Goal: Information Seeking & Learning: Check status

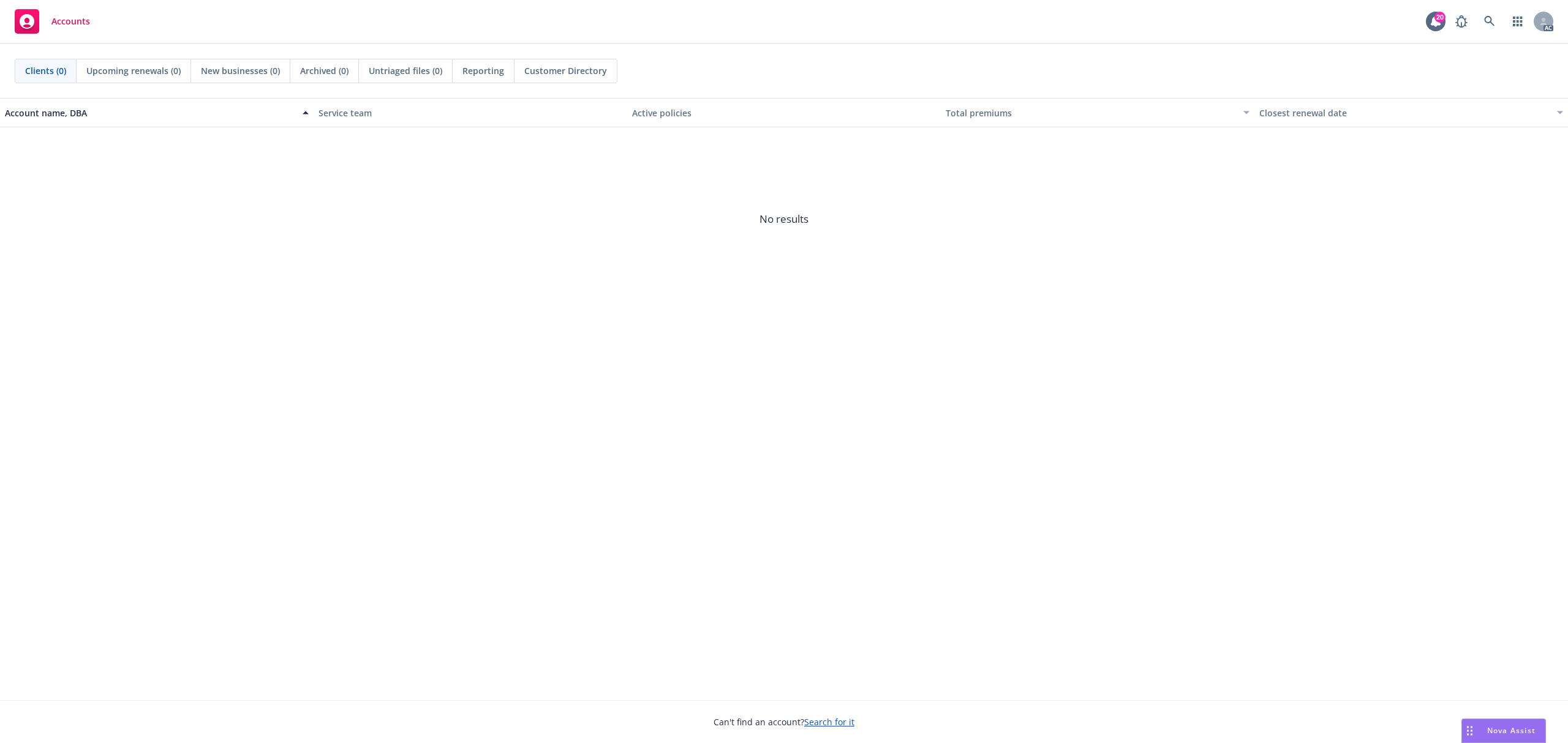
click at [1503, 28] on div "AC" at bounding box center [1501, 21] width 104 height 25
click at [1496, 23] on link at bounding box center [1490, 21] width 25 height 25
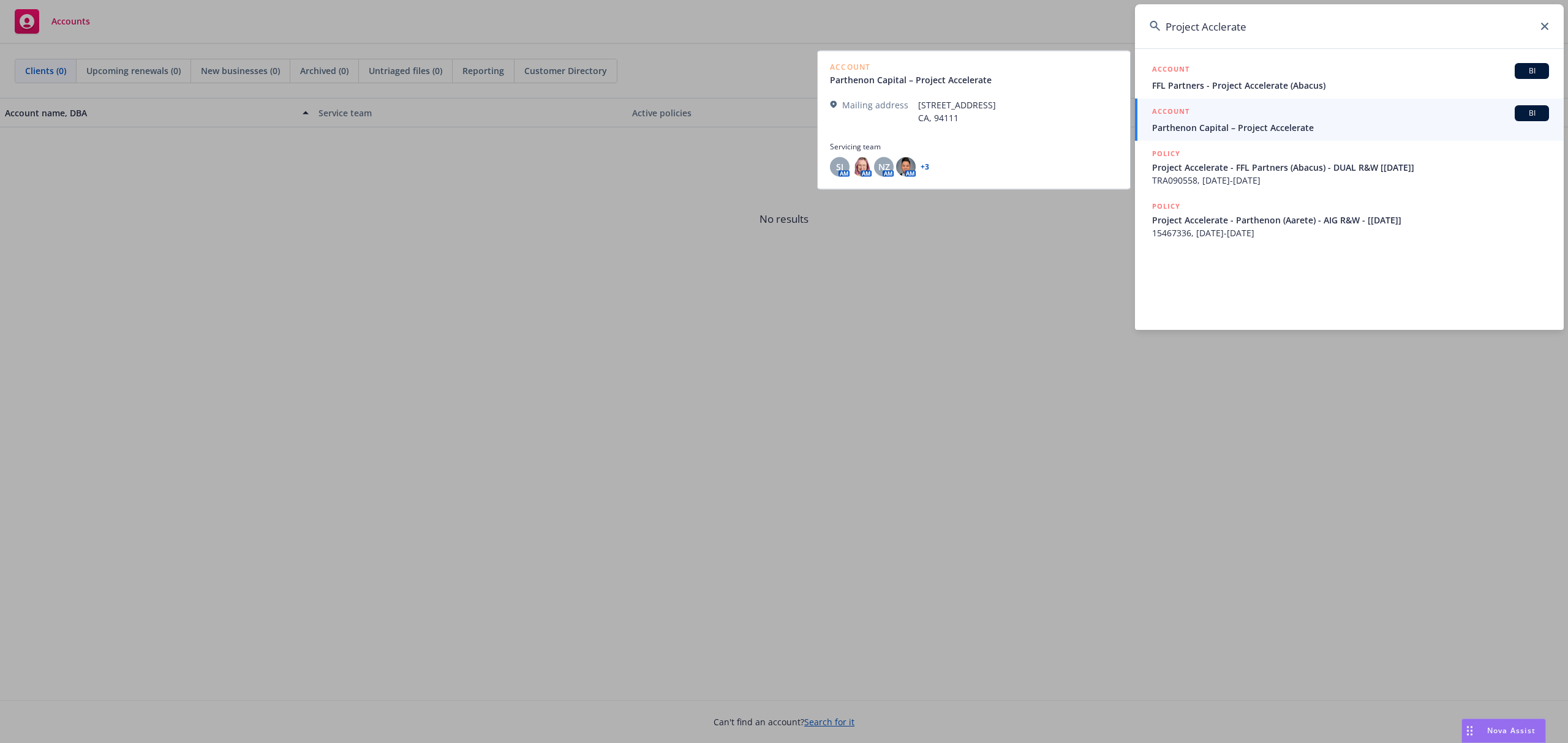
type input "Project Acclerate"
click at [1326, 125] on span "Parthenon Capital – Project Accelerate" at bounding box center [1350, 128] width 397 height 13
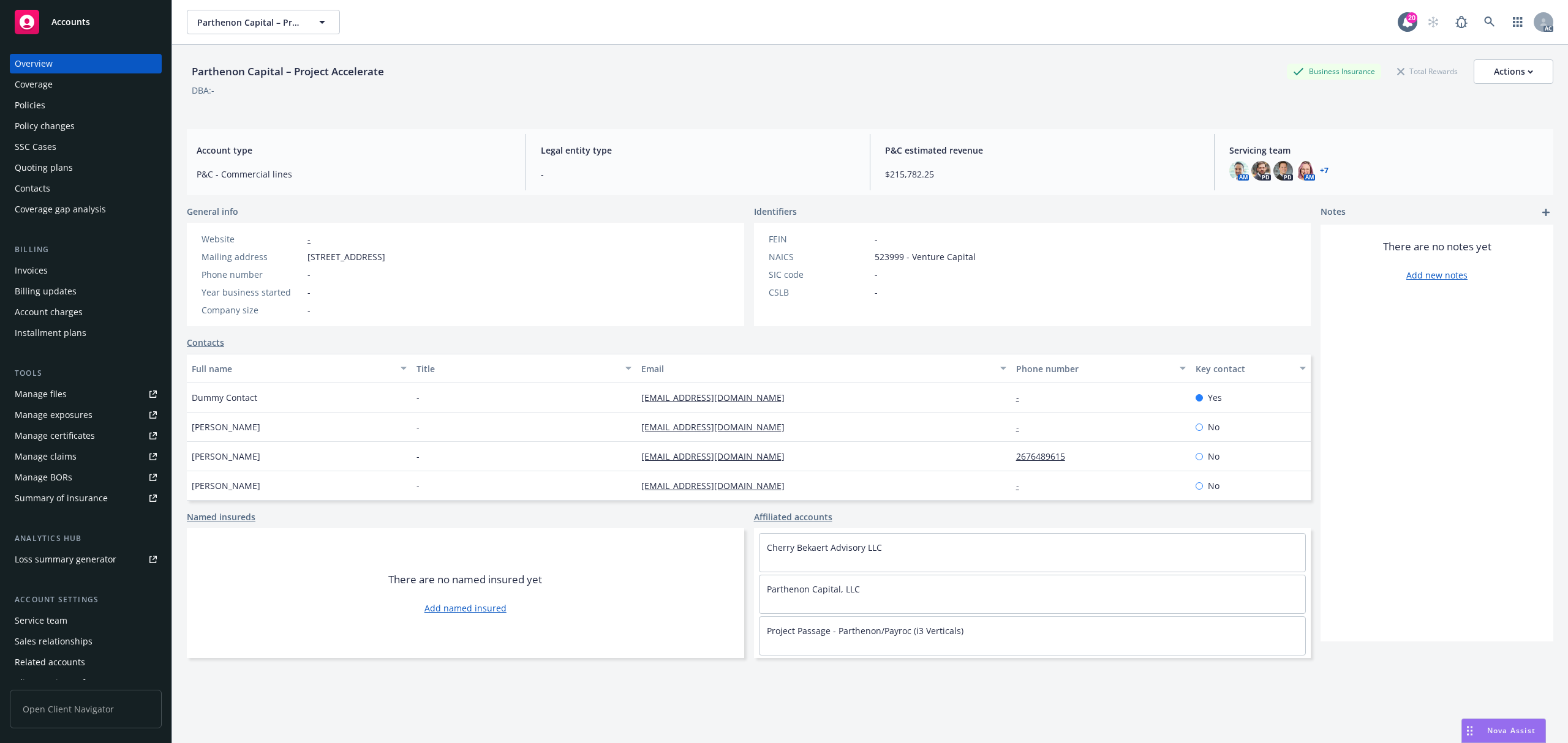
click at [79, 307] on div "Account charges" at bounding box center [48, 312] width 68 height 20
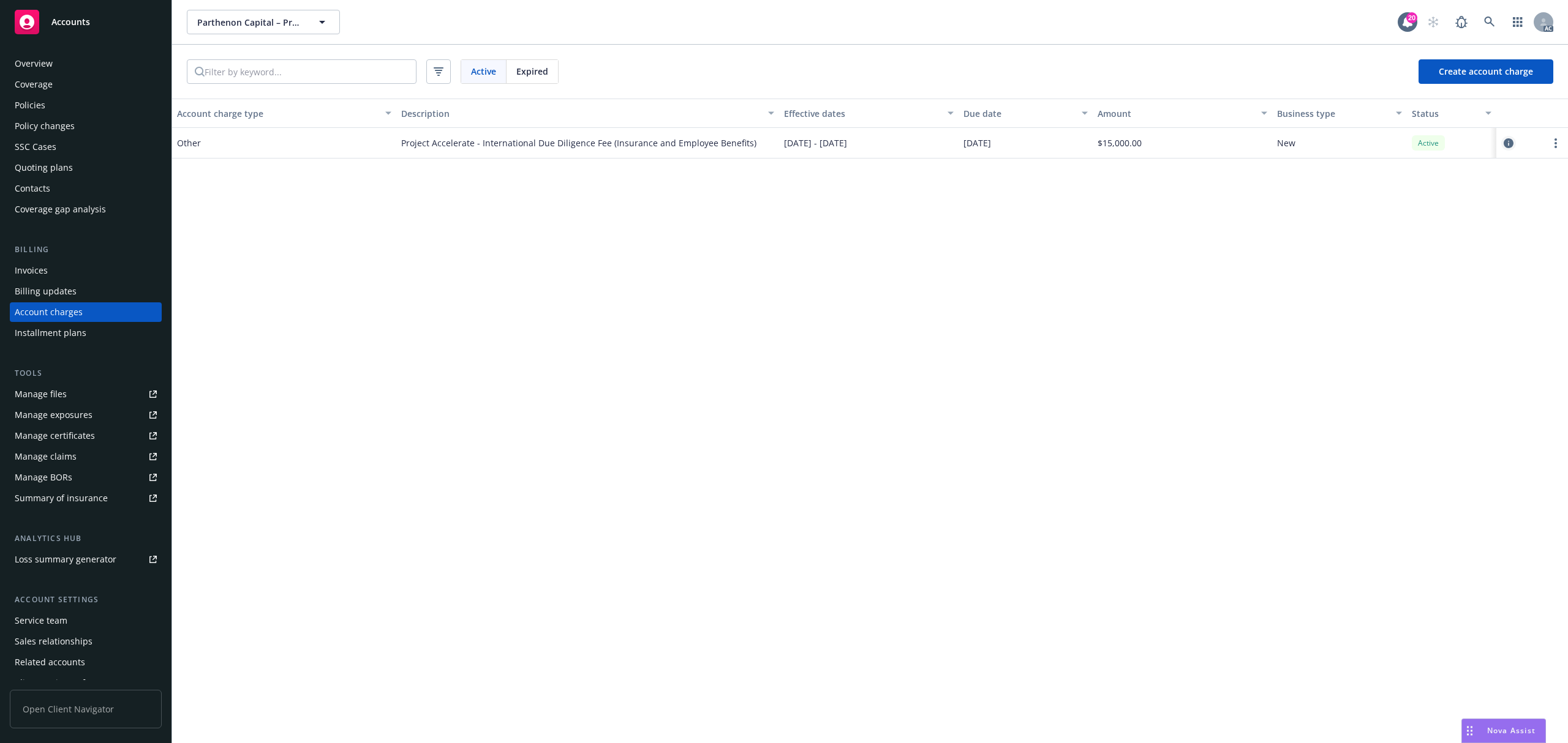
click at [1510, 140] on icon "circleInformation" at bounding box center [1509, 144] width 10 height 10
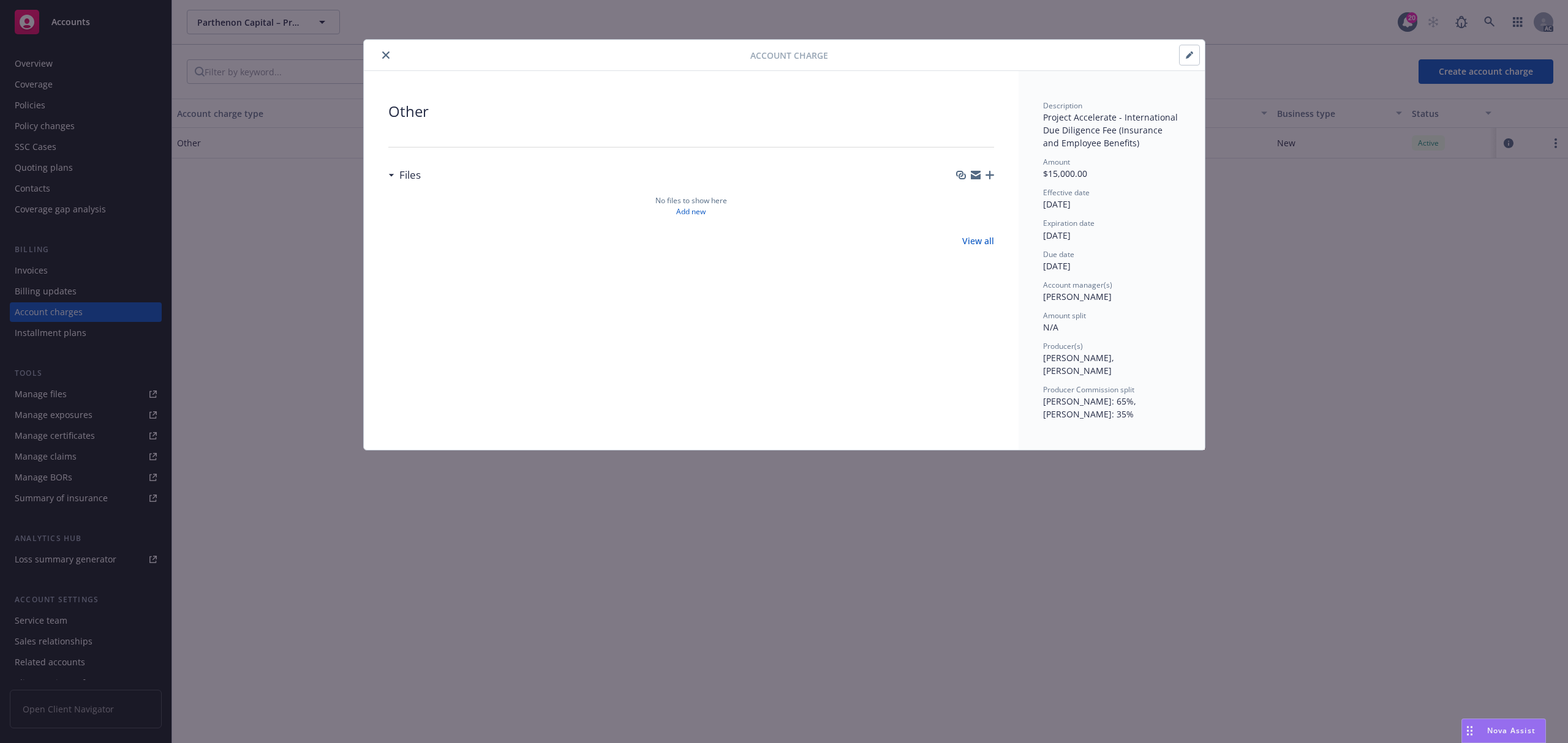
click at [1193, 59] on button "button" at bounding box center [1189, 55] width 20 height 20
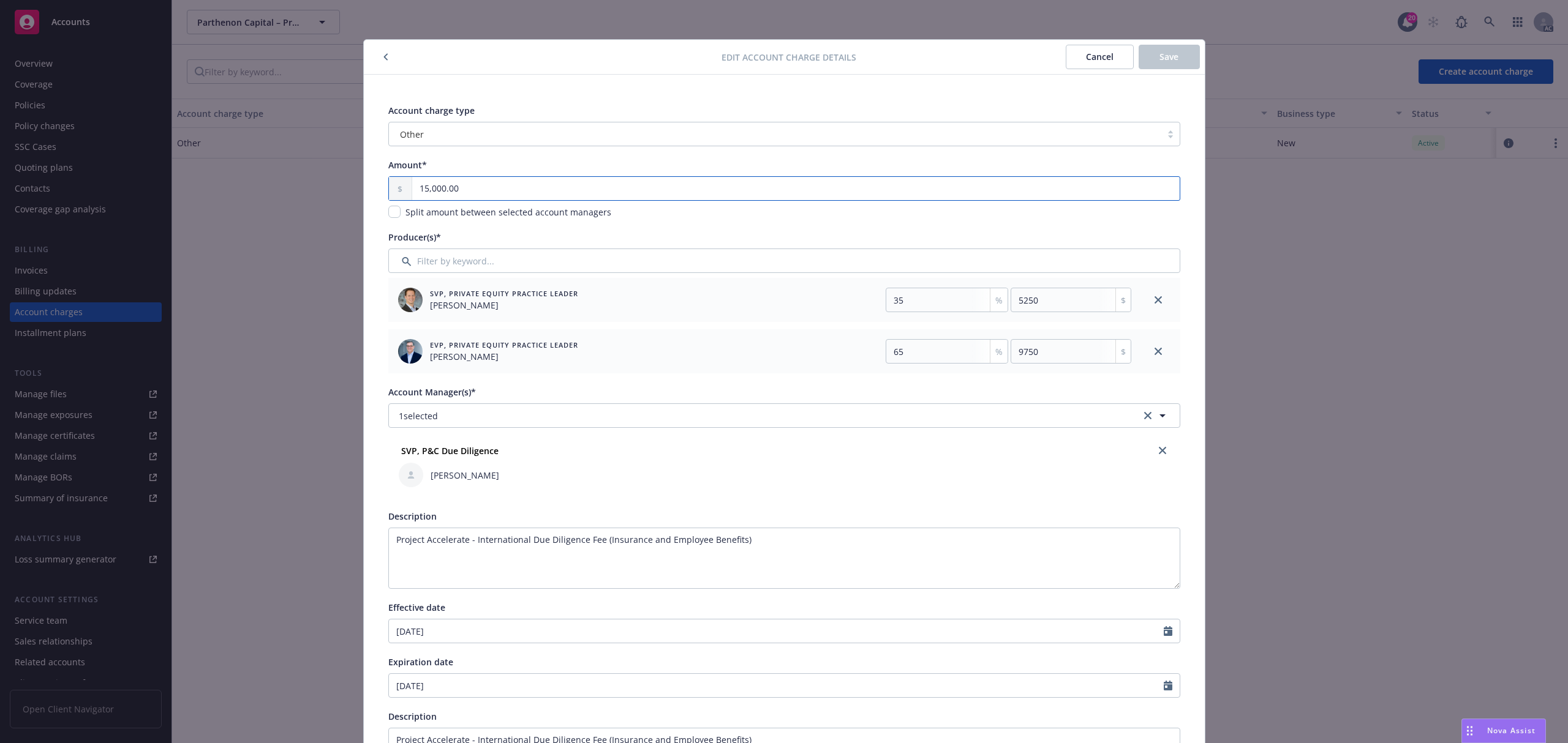
click at [574, 179] on input "15,000.00" at bounding box center [796, 189] width 767 height 23
click at [539, 271] on input "Filter by keyword..." at bounding box center [784, 261] width 792 height 25
type input "ed"
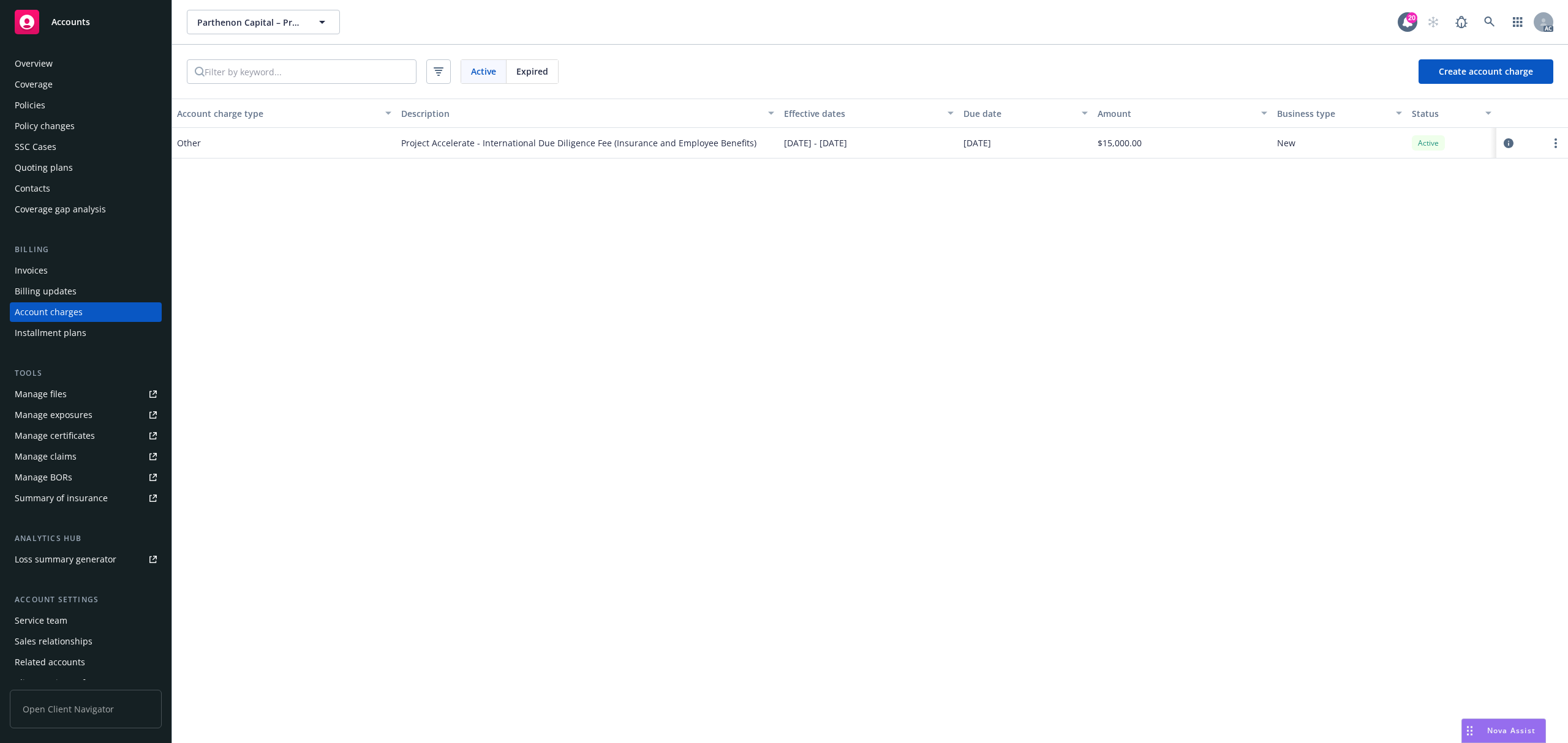
click at [1088, 64] on div "Active Expired Create account charge" at bounding box center [871, 71] width 1396 height 54
click at [1086, 273] on div "Account charge type Description Effective dates Due date Amount Business type S…" at bounding box center [871, 420] width 1396 height 644
click at [1495, 30] on link at bounding box center [1490, 22] width 25 height 25
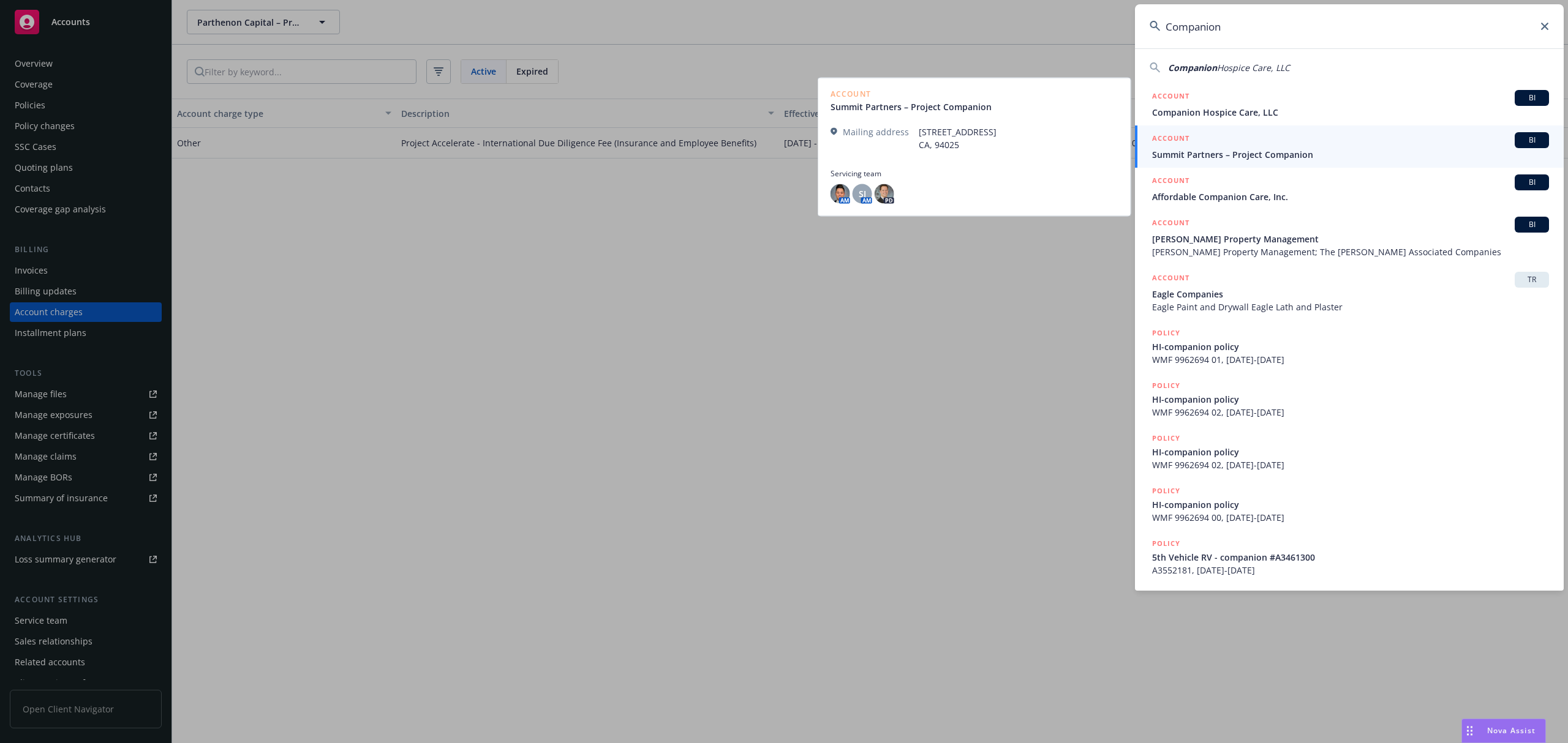
type input "Companion"
click at [1230, 140] on div "ACCOUNT BI" at bounding box center [1350, 140] width 397 height 16
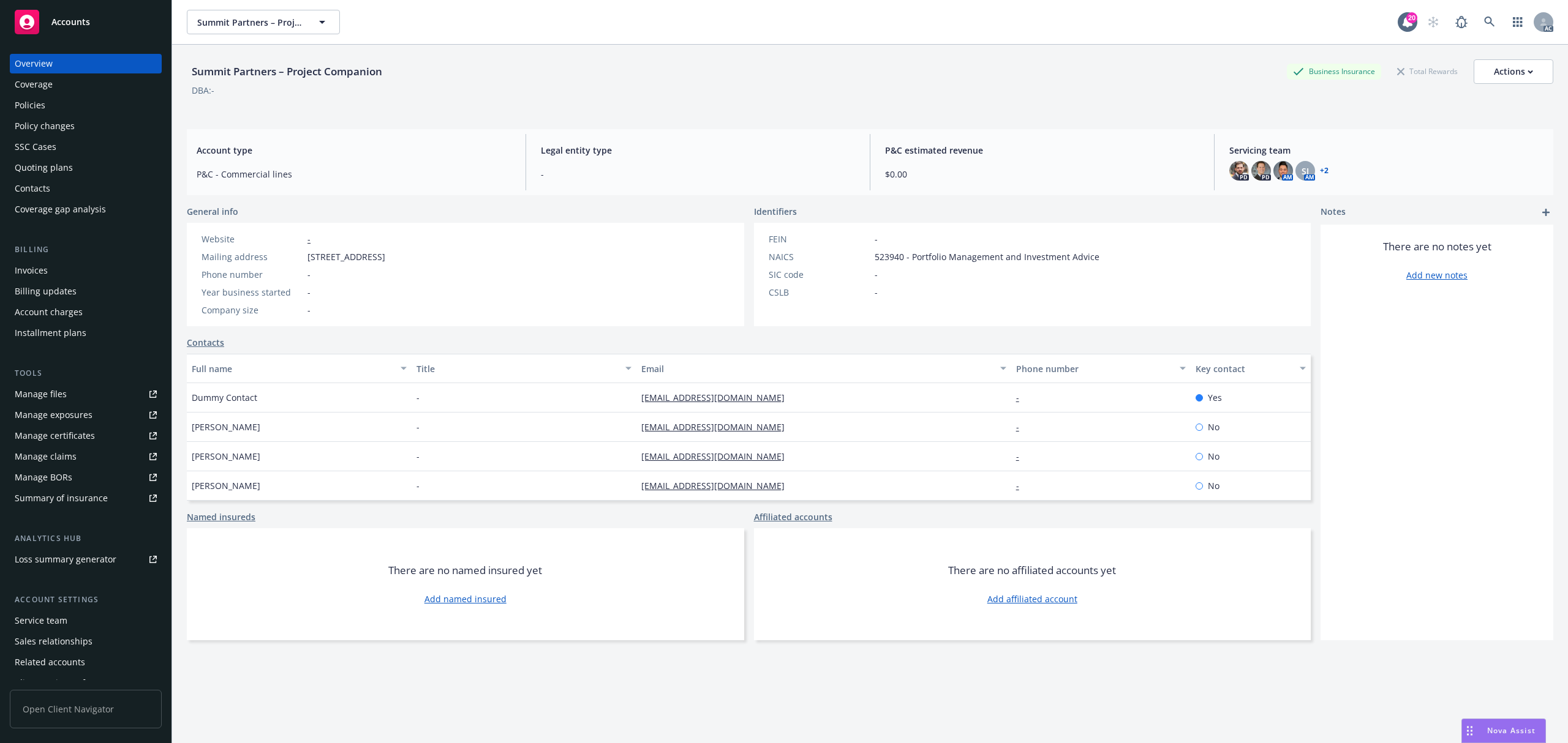
click at [71, 319] on div "Account charges" at bounding box center [48, 312] width 68 height 20
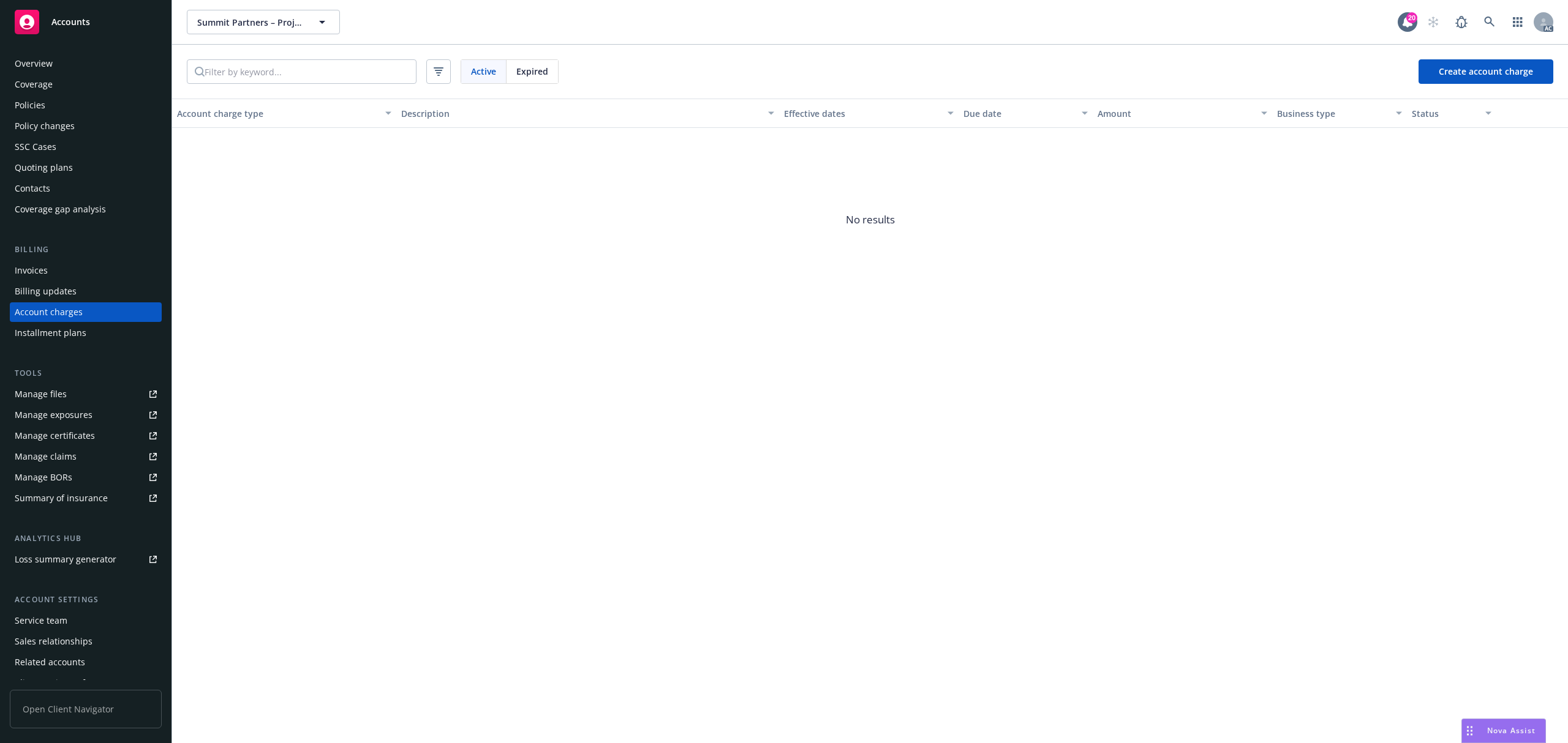
click at [523, 73] on span "Expired" at bounding box center [532, 71] width 32 height 13
click at [1485, 23] on icon at bounding box center [1489, 21] width 11 height 11
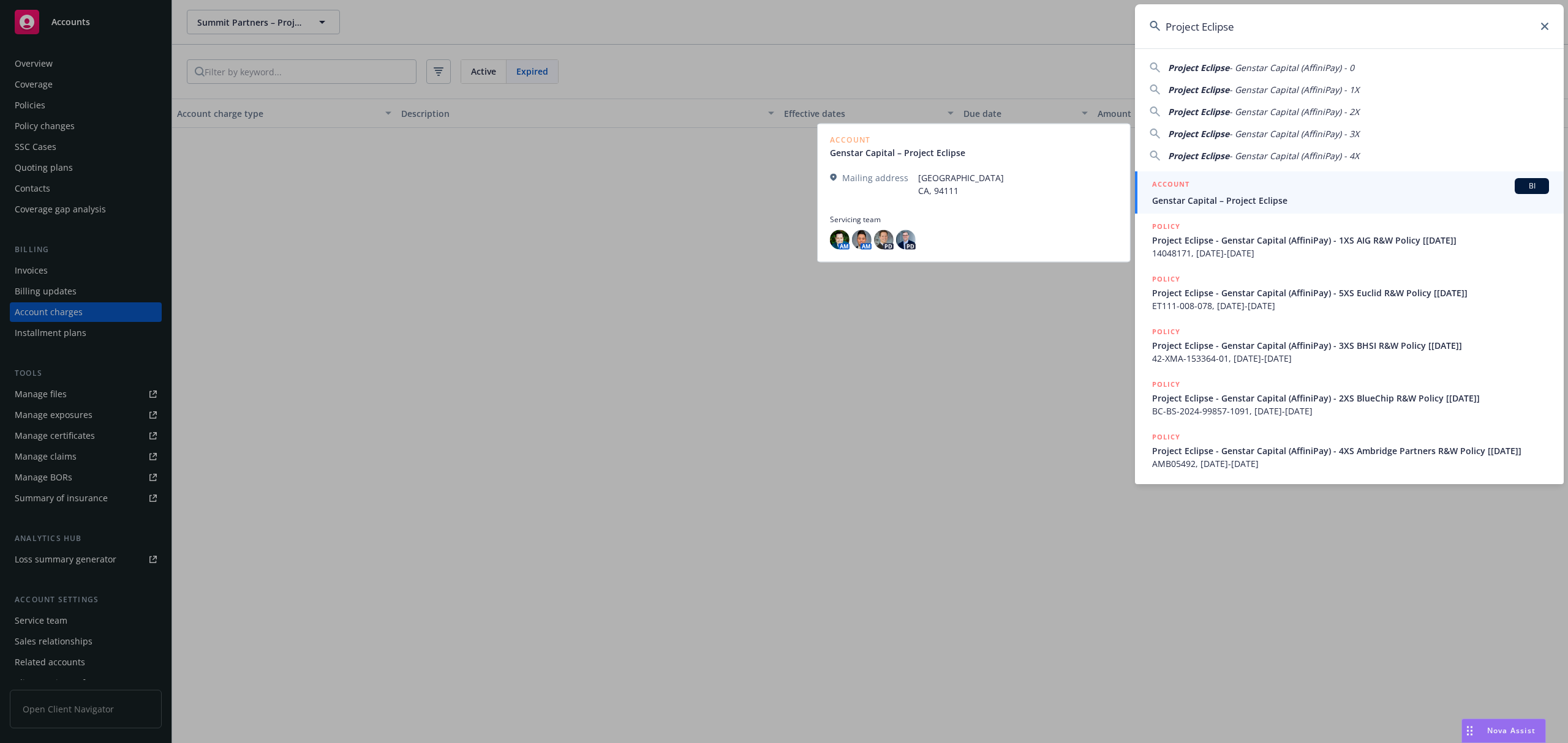
type input "Project Eclipse"
click at [1276, 194] on span "Genstar Capital – Project Eclipse" at bounding box center [1350, 200] width 397 height 13
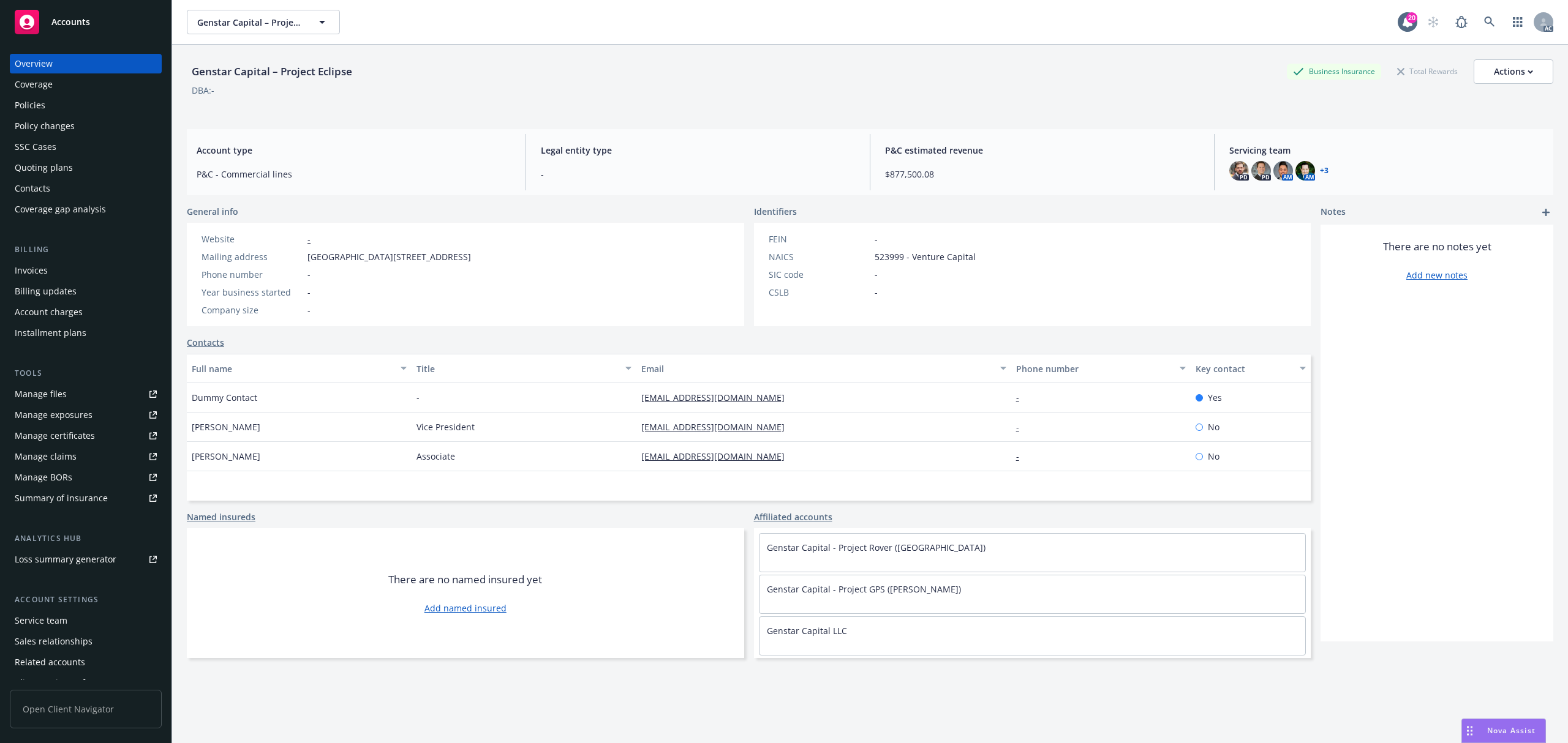
click at [87, 314] on div "Account charges" at bounding box center [85, 312] width 142 height 20
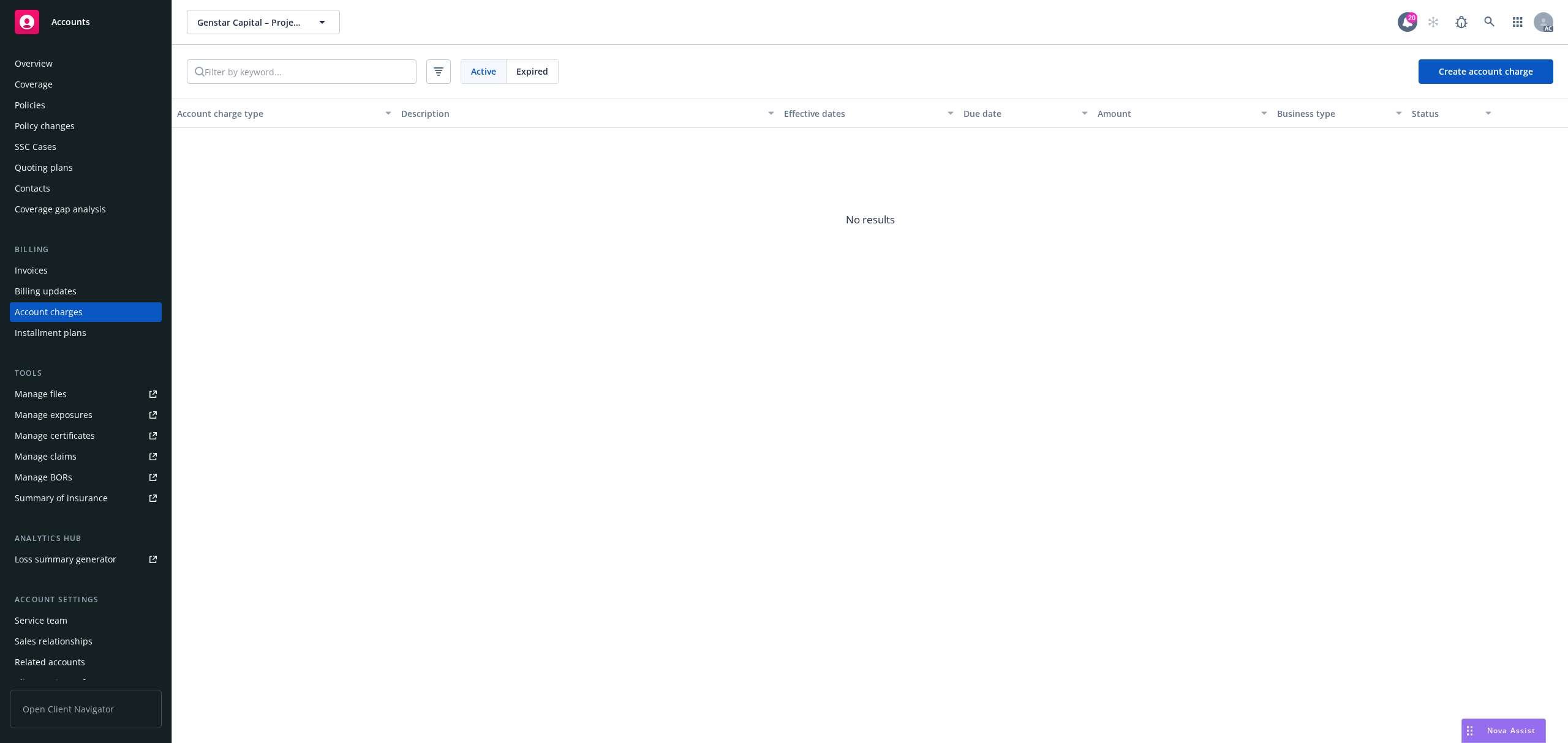
click at [523, 69] on span "Expired" at bounding box center [532, 71] width 32 height 13
click at [1492, 13] on link at bounding box center [1490, 22] width 25 height 25
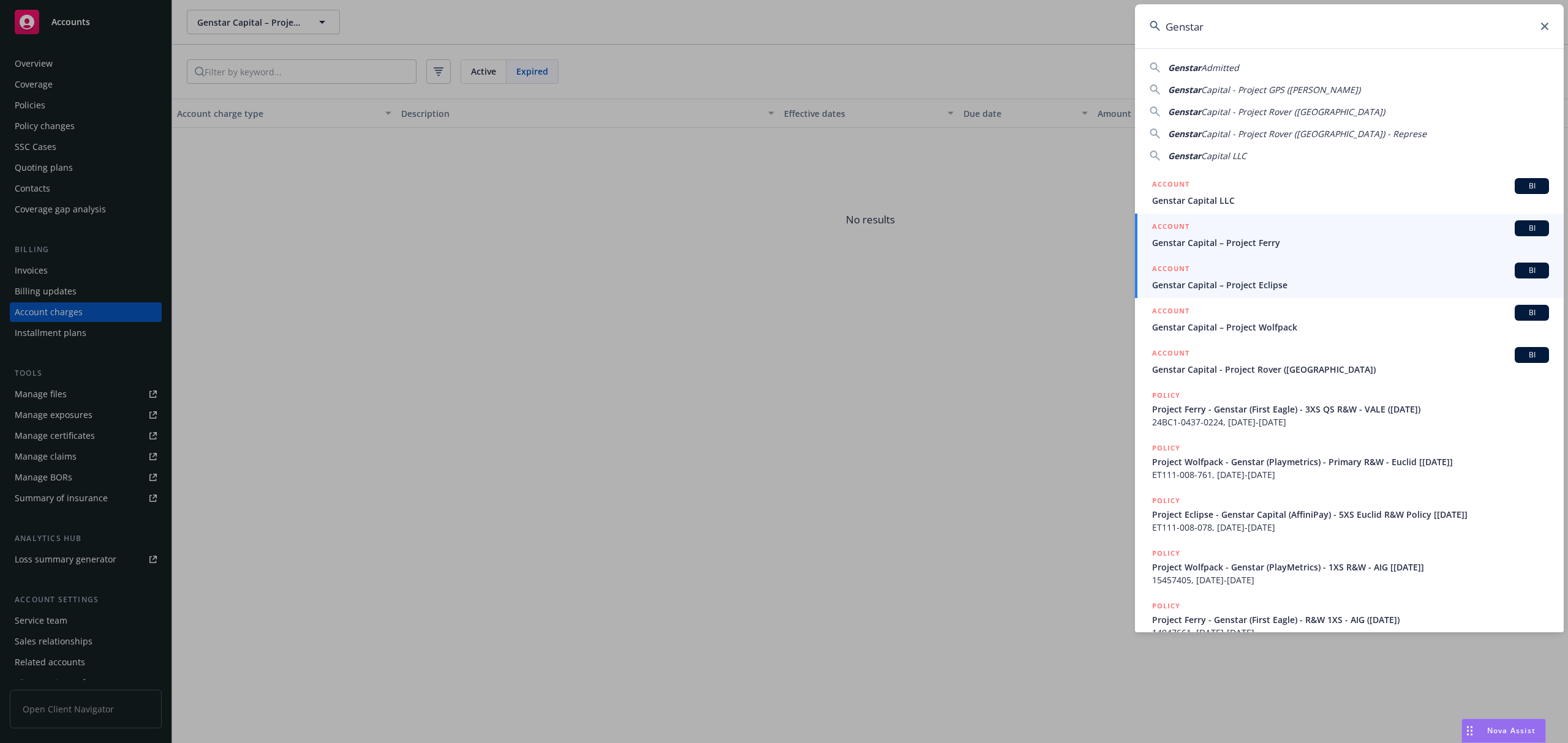
type input "Genstar"
click at [1324, 284] on span "Genstar Capital – Project Eclipse" at bounding box center [1350, 285] width 397 height 13
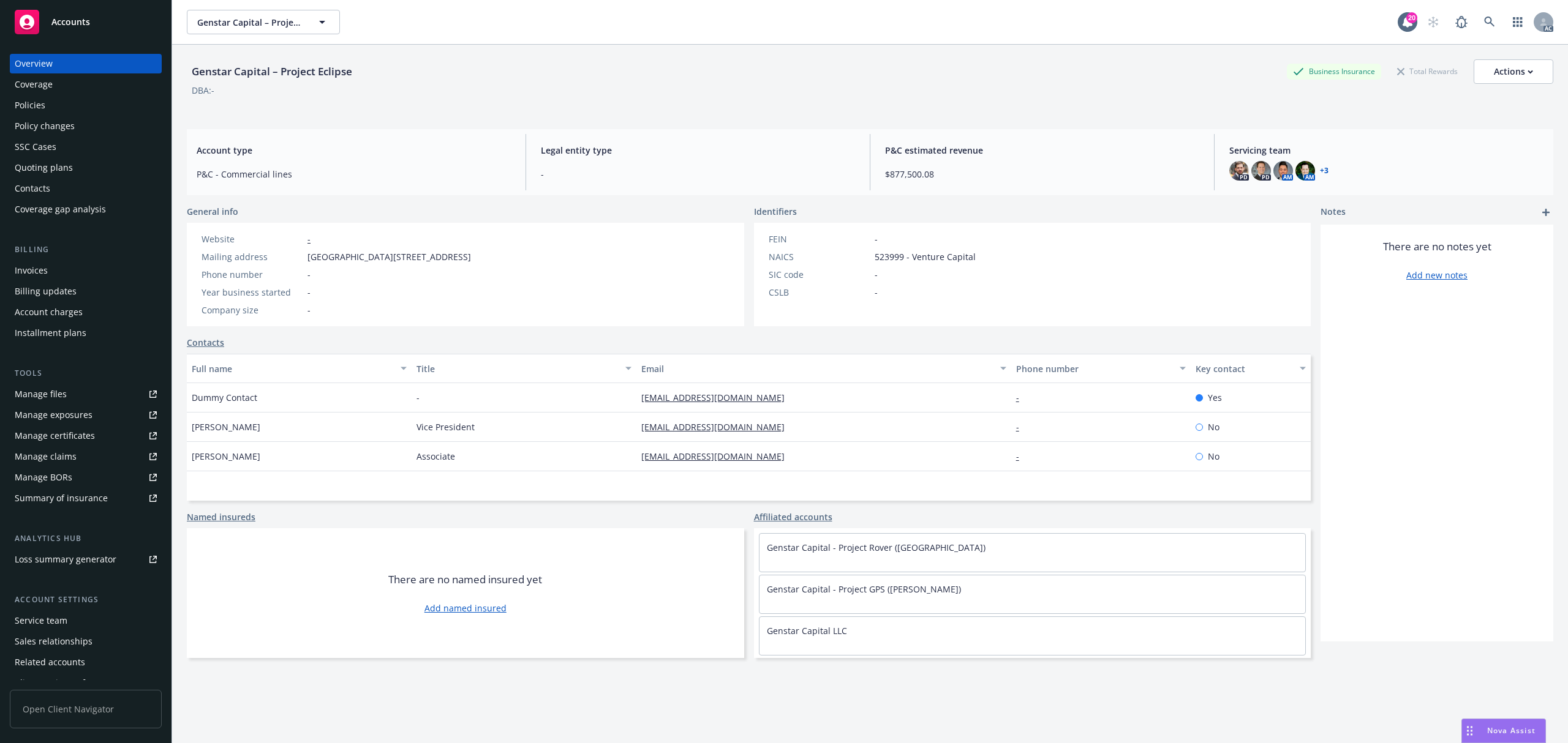
click at [54, 270] on div "Invoices" at bounding box center [85, 271] width 142 height 20
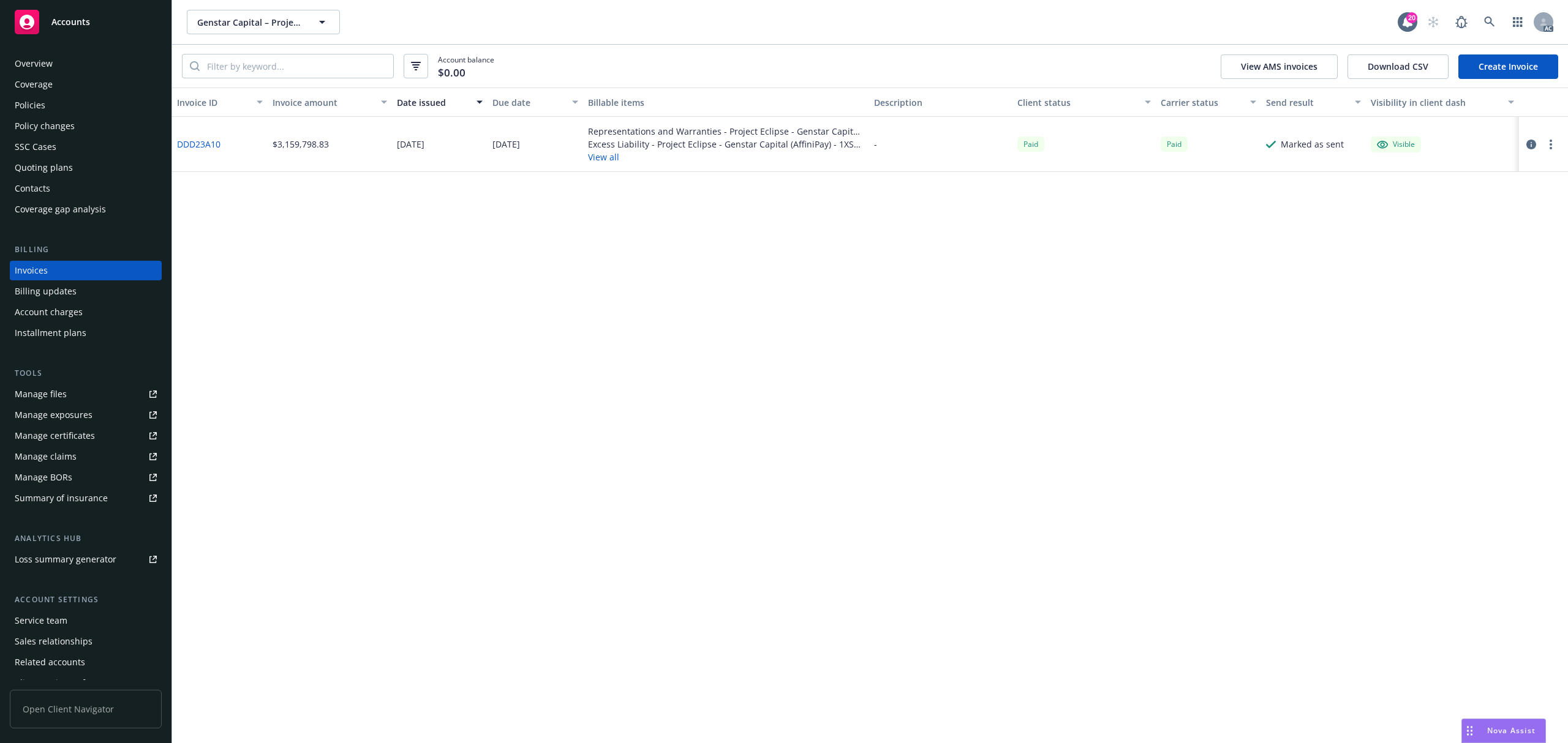
click at [620, 158] on button "View all" at bounding box center [726, 157] width 277 height 13
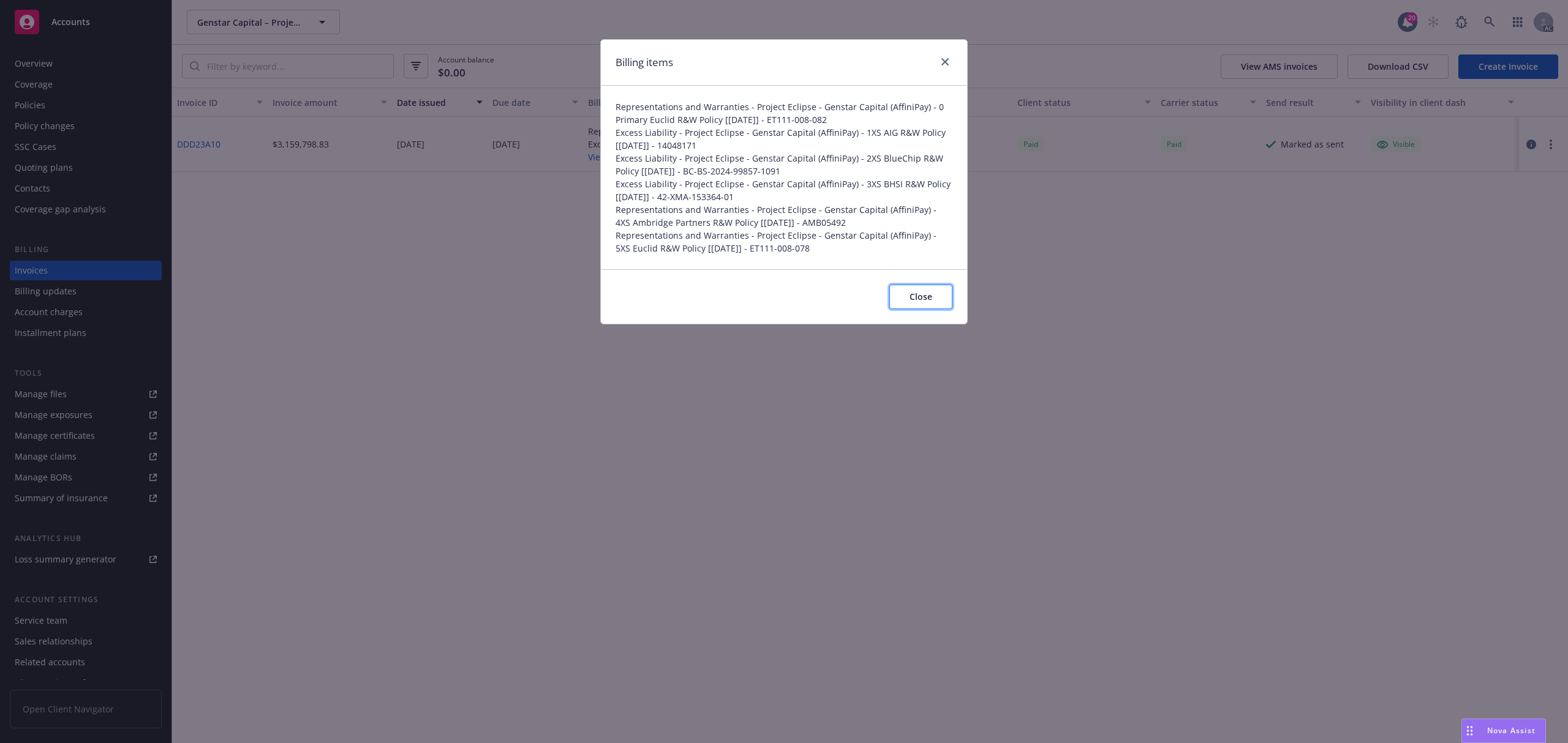
click at [914, 295] on span "Close" at bounding box center [922, 296] width 23 height 11
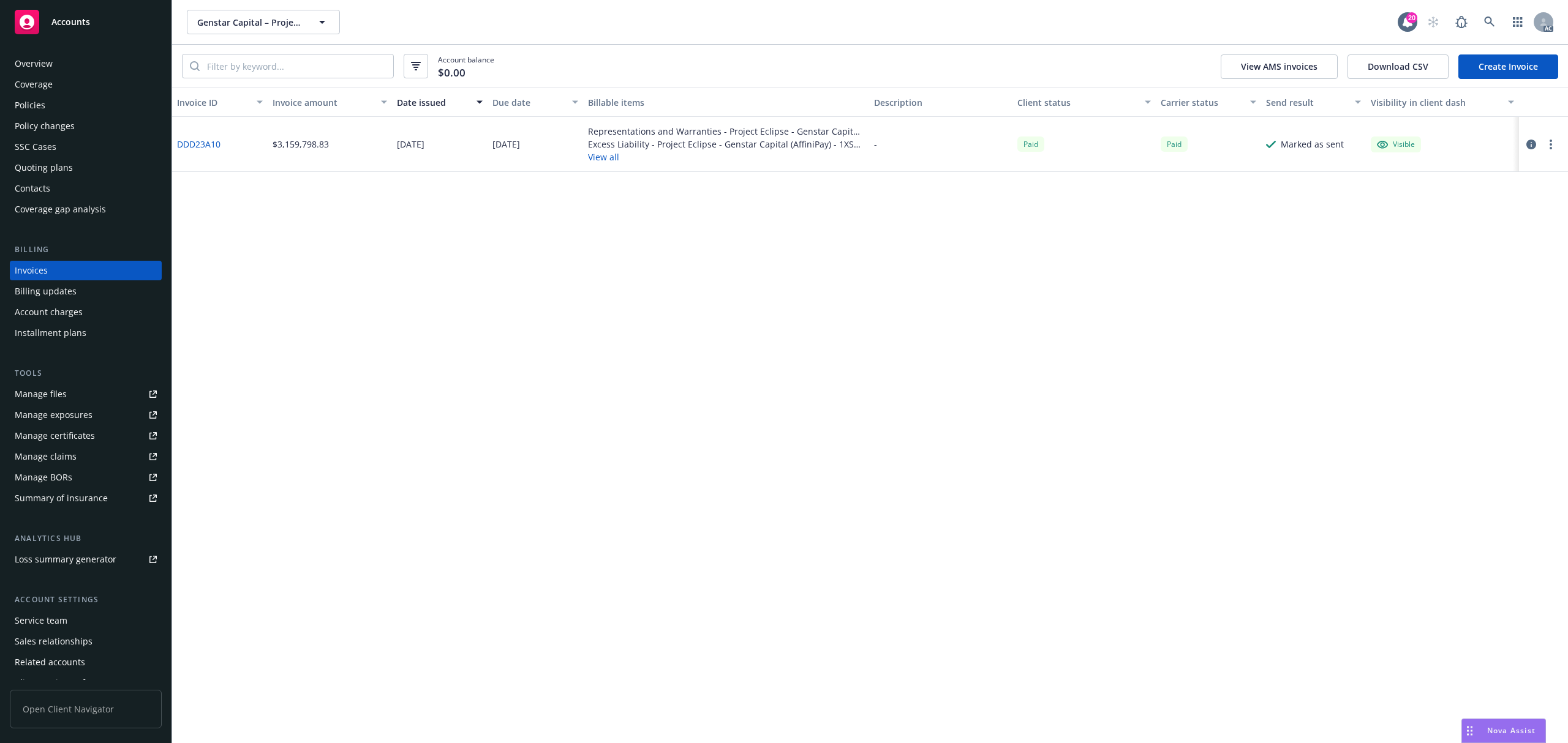
click at [59, 110] on div "Policies" at bounding box center [85, 105] width 142 height 20
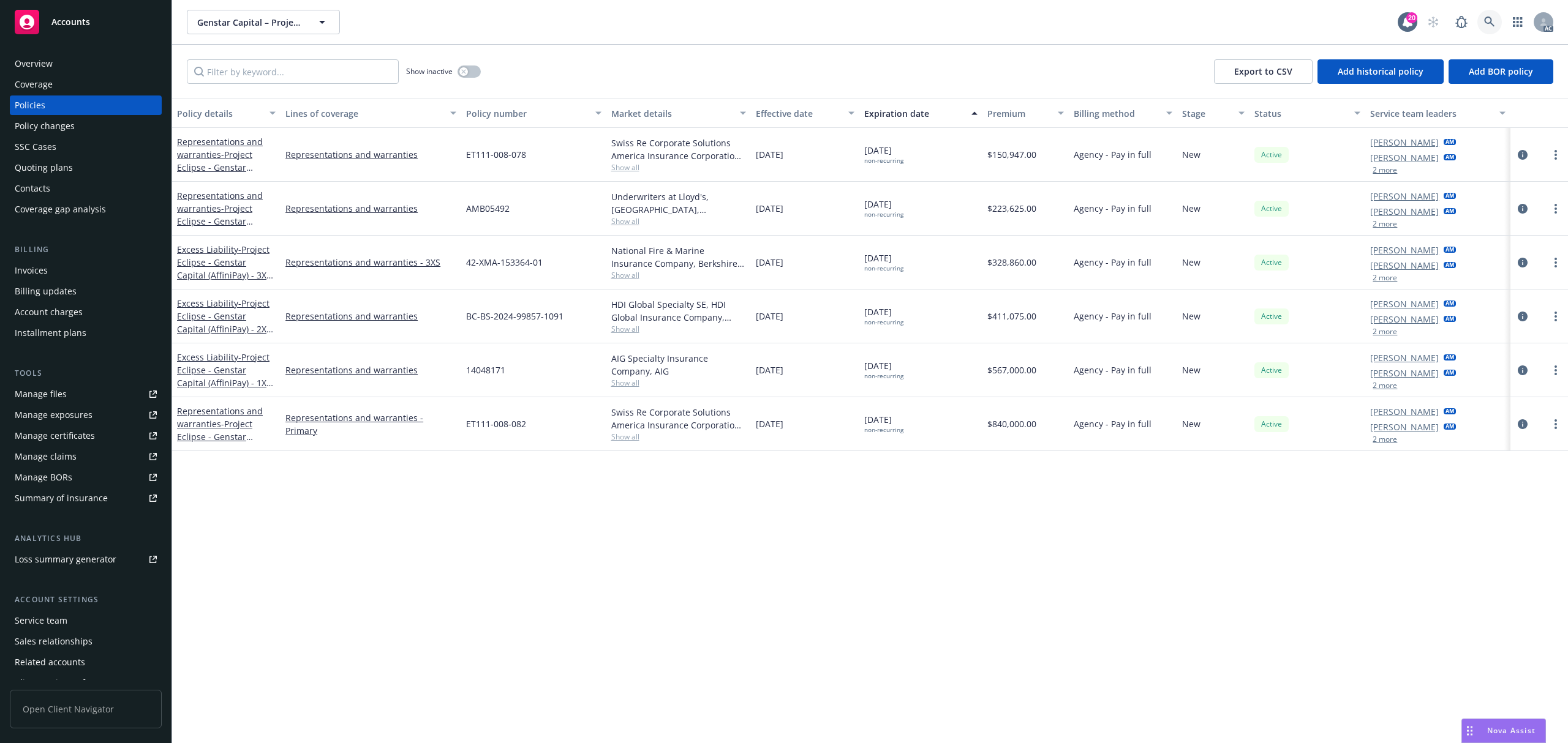
click at [1483, 28] on link at bounding box center [1490, 22] width 25 height 25
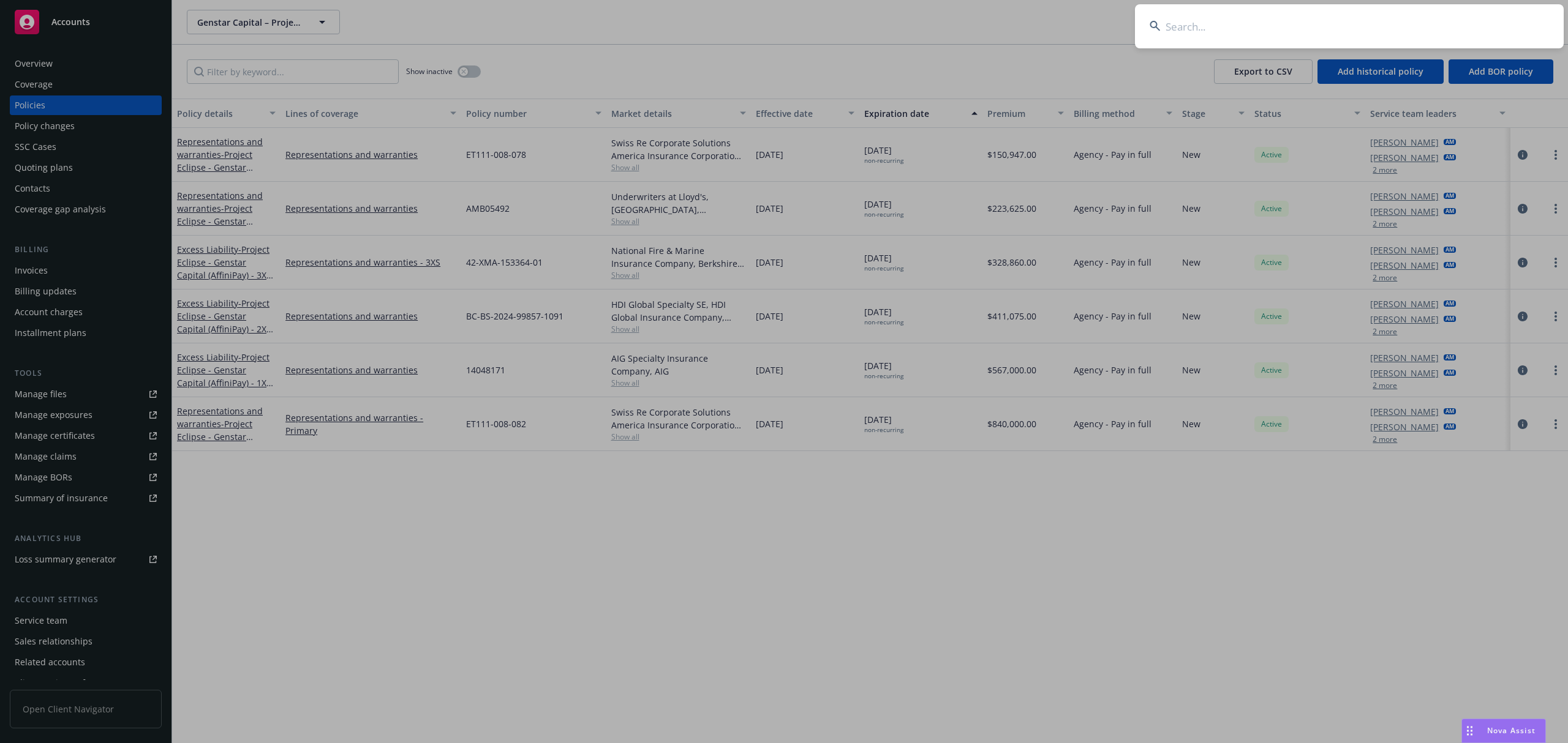
type input "Touchdown"
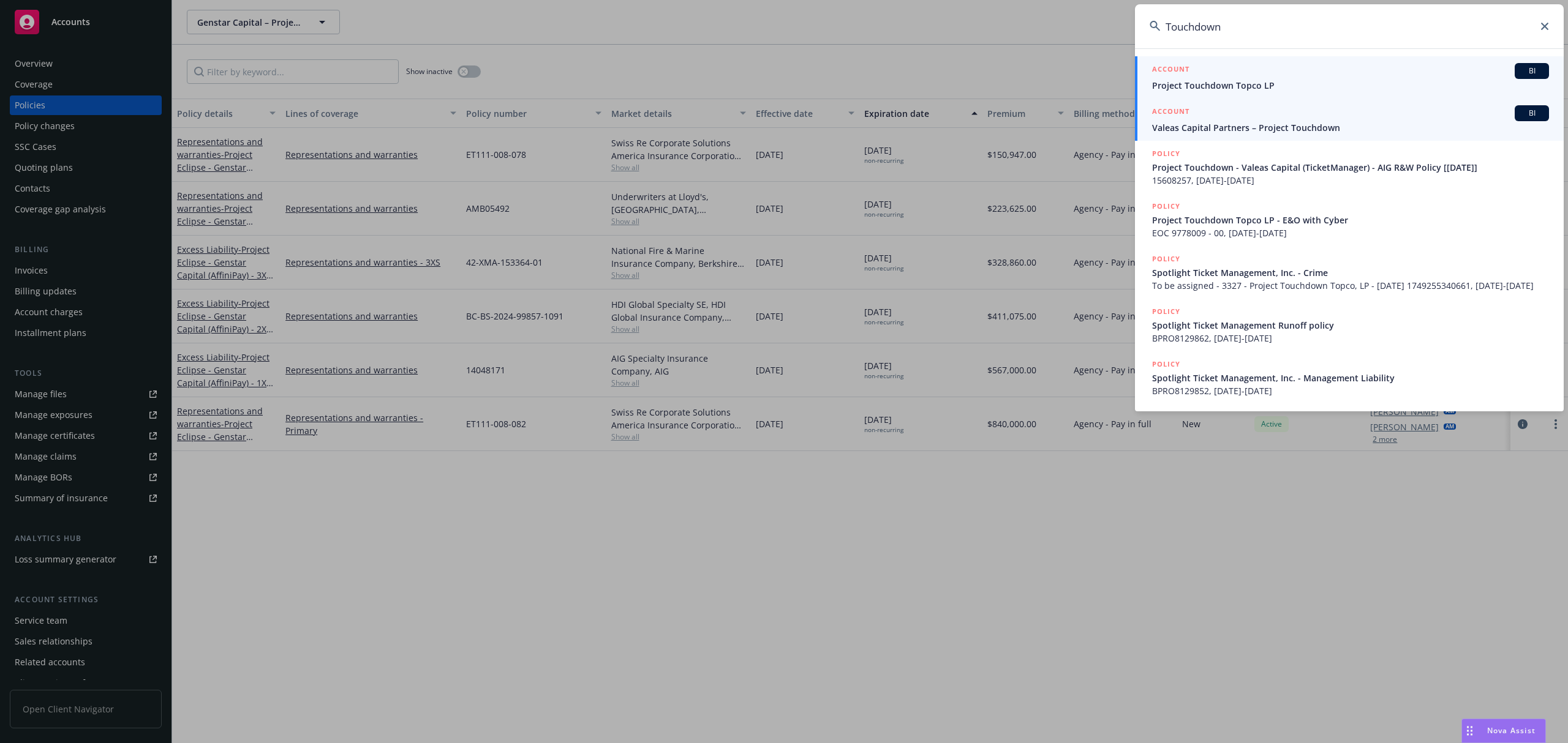
click at [1361, 115] on div "ACCOUNT BI" at bounding box center [1350, 112] width 397 height 16
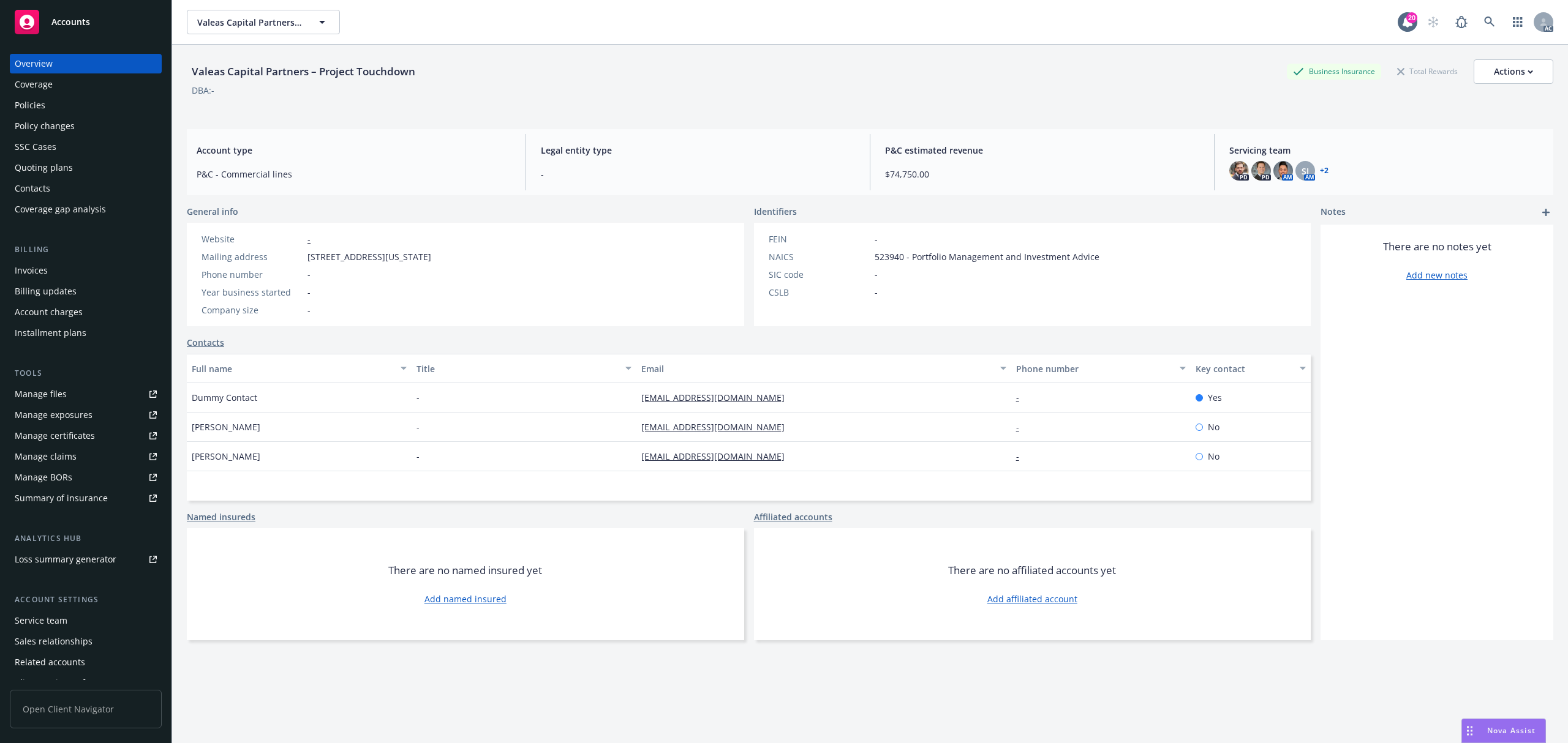
click at [70, 306] on div "Account charges" at bounding box center [48, 312] width 68 height 20
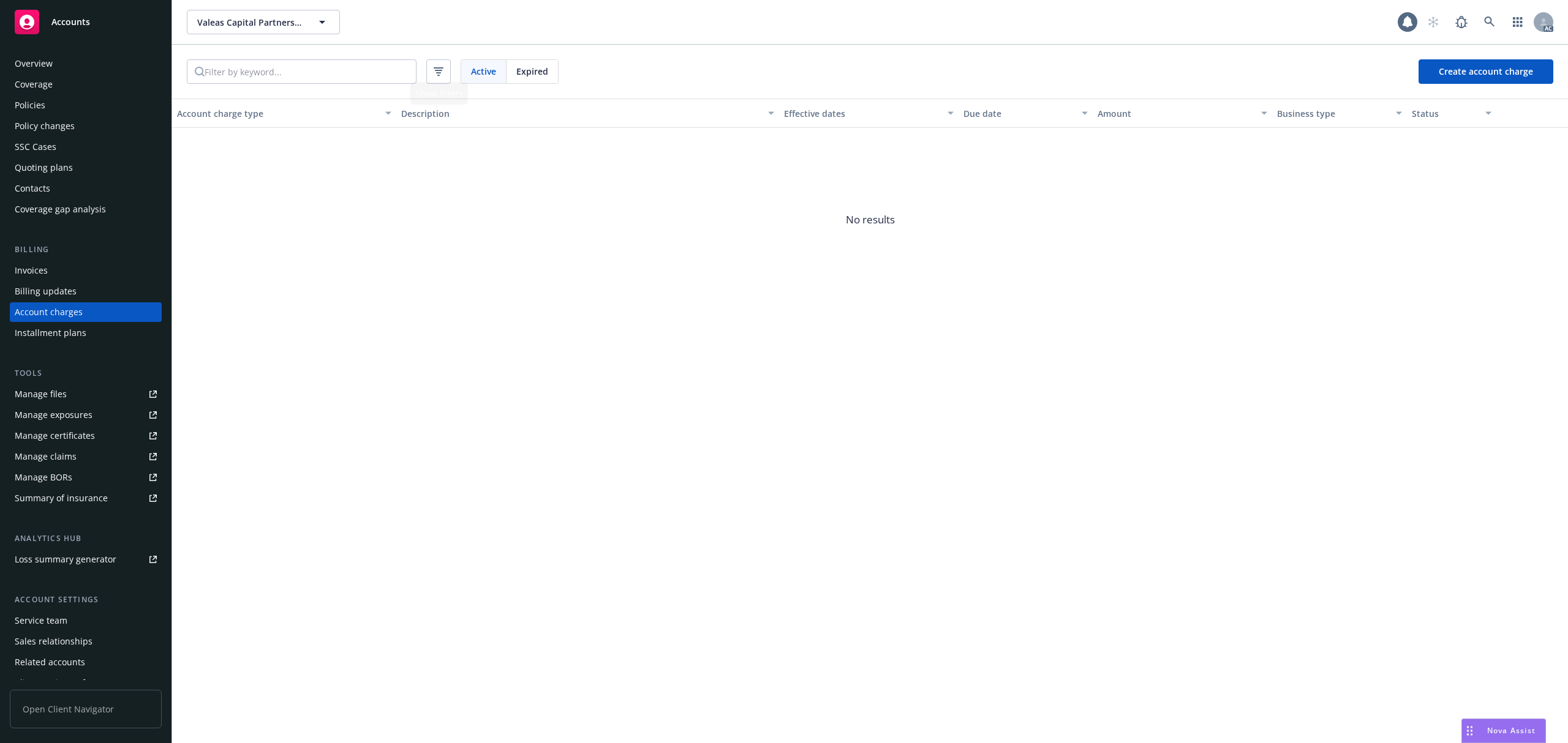
click at [554, 67] on div "Expired" at bounding box center [532, 71] width 52 height 23
click at [59, 104] on div "Policies" at bounding box center [85, 105] width 142 height 20
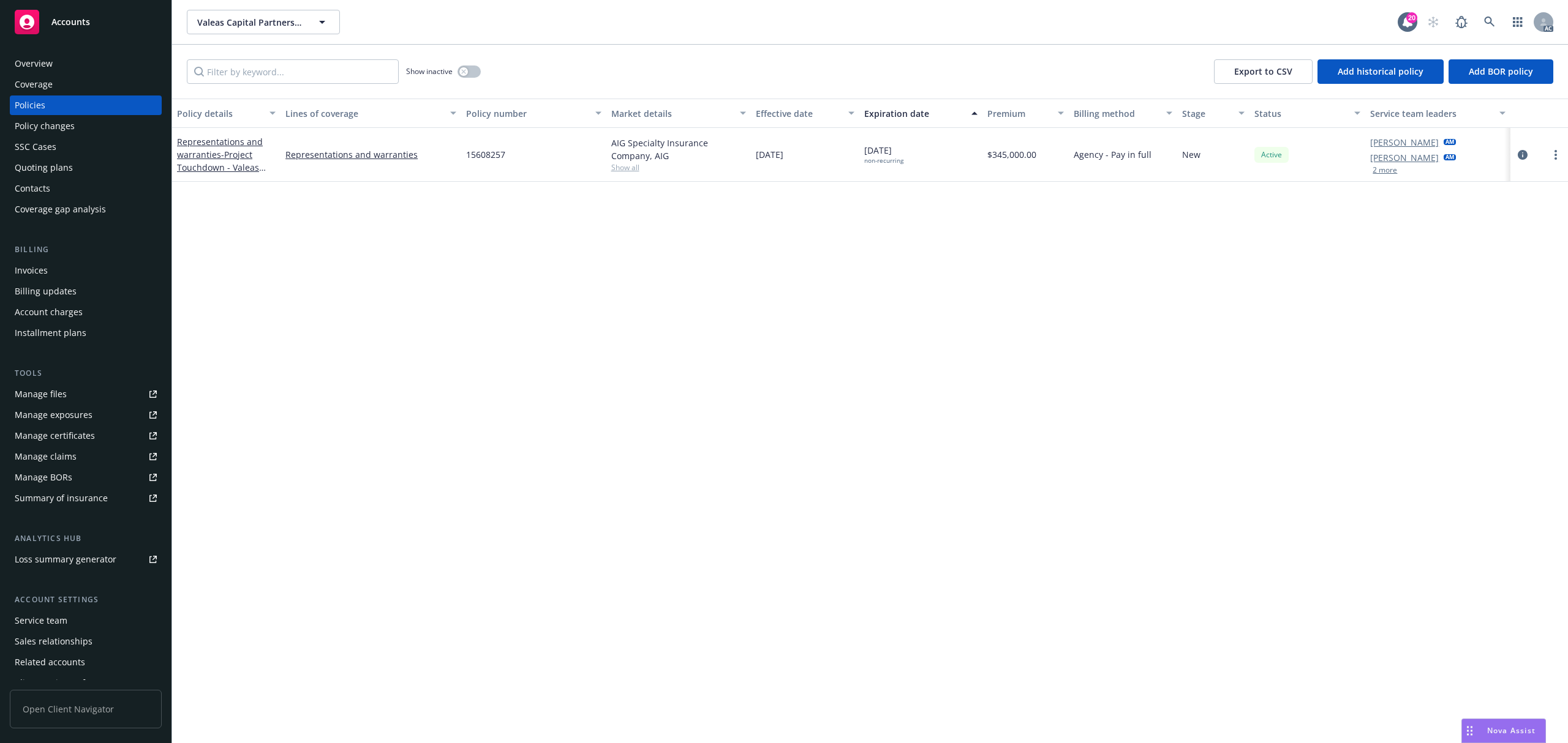
click at [1383, 172] on button "2 more" at bounding box center [1385, 170] width 25 height 7
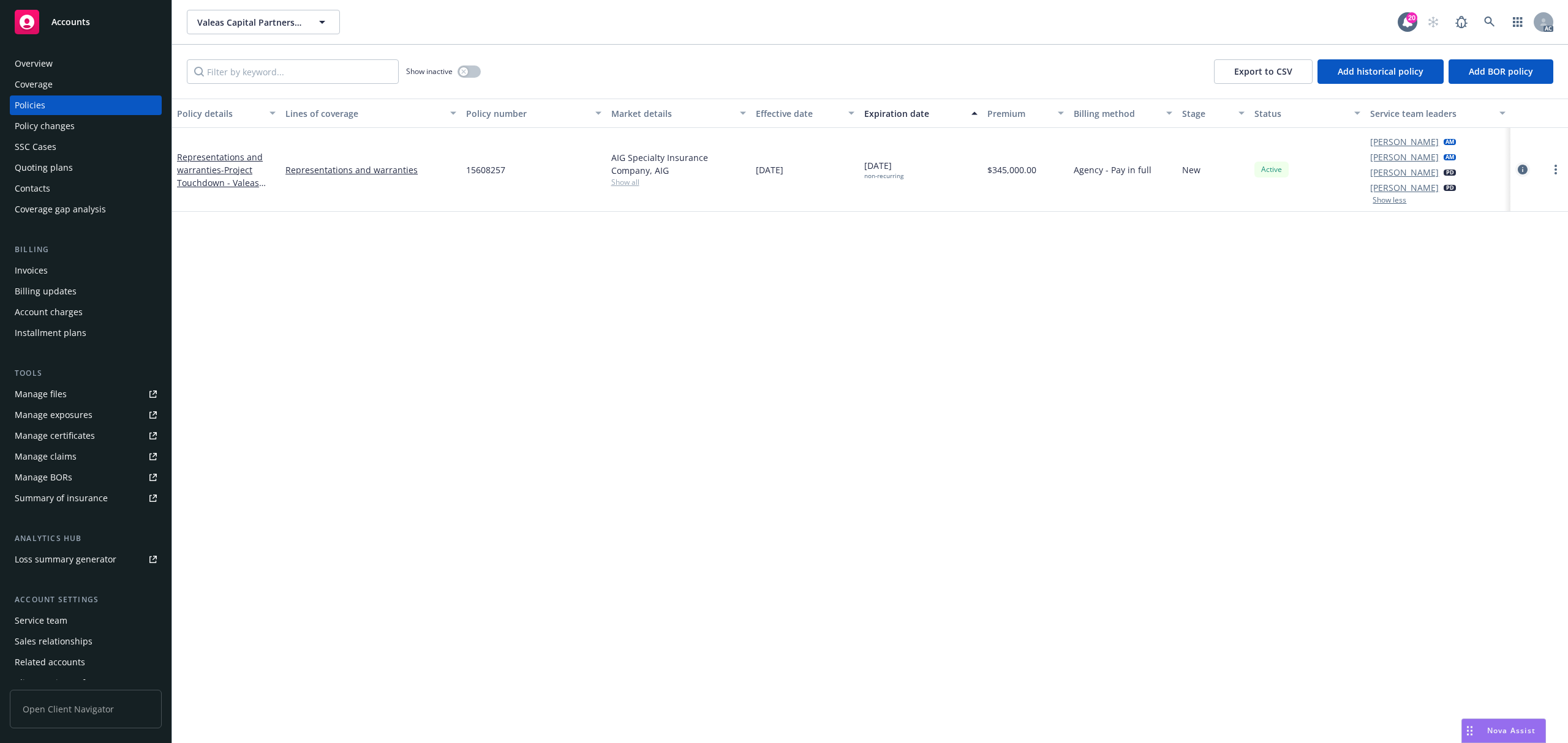
click at [1524, 165] on icon "circleInformation" at bounding box center [1523, 170] width 10 height 10
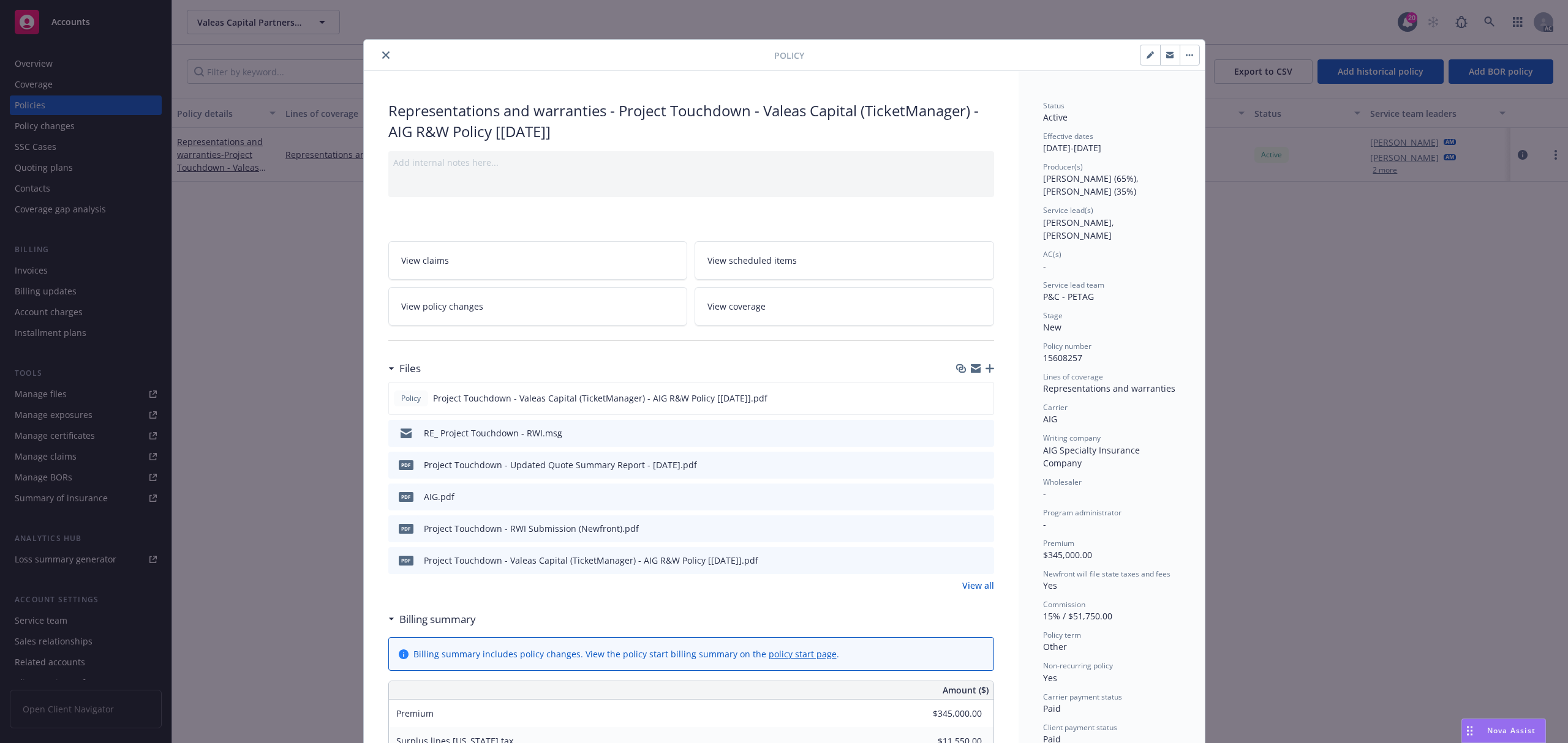
click at [379, 50] on button "close" at bounding box center [386, 55] width 15 height 15
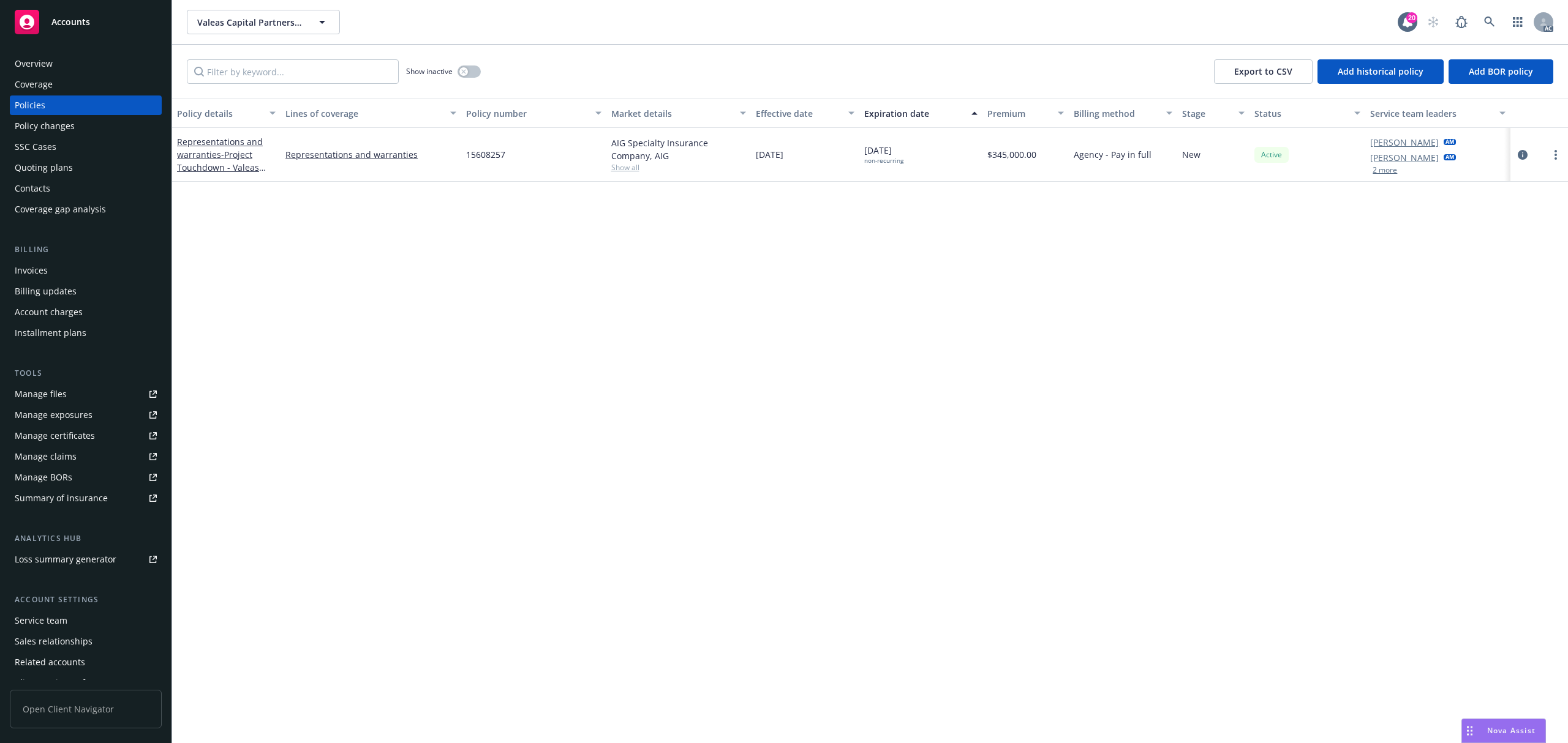
click at [1377, 172] on button "2 more" at bounding box center [1385, 170] width 25 height 7
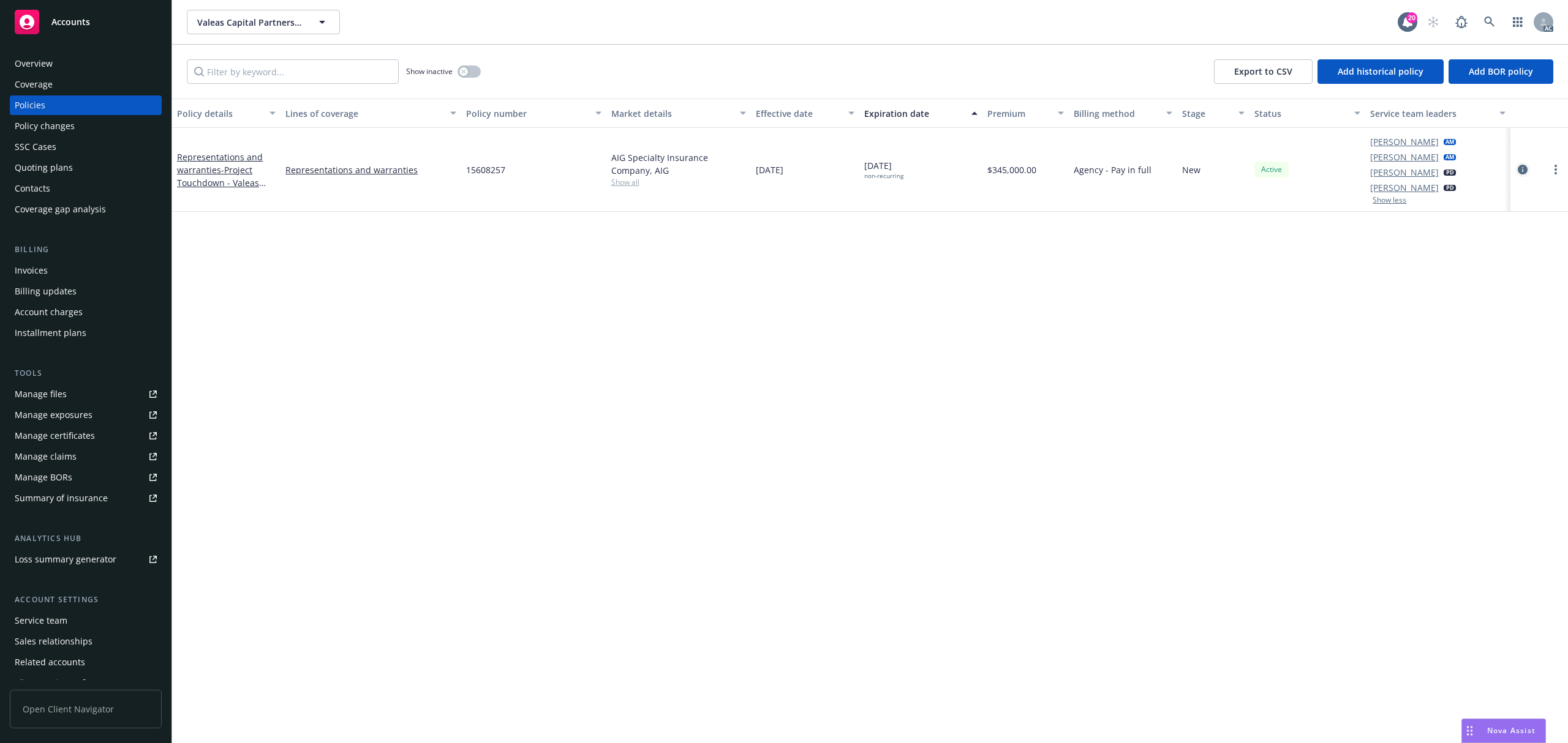
click at [1515, 167] on link "circleInformation" at bounding box center [1523, 170] width 15 height 15
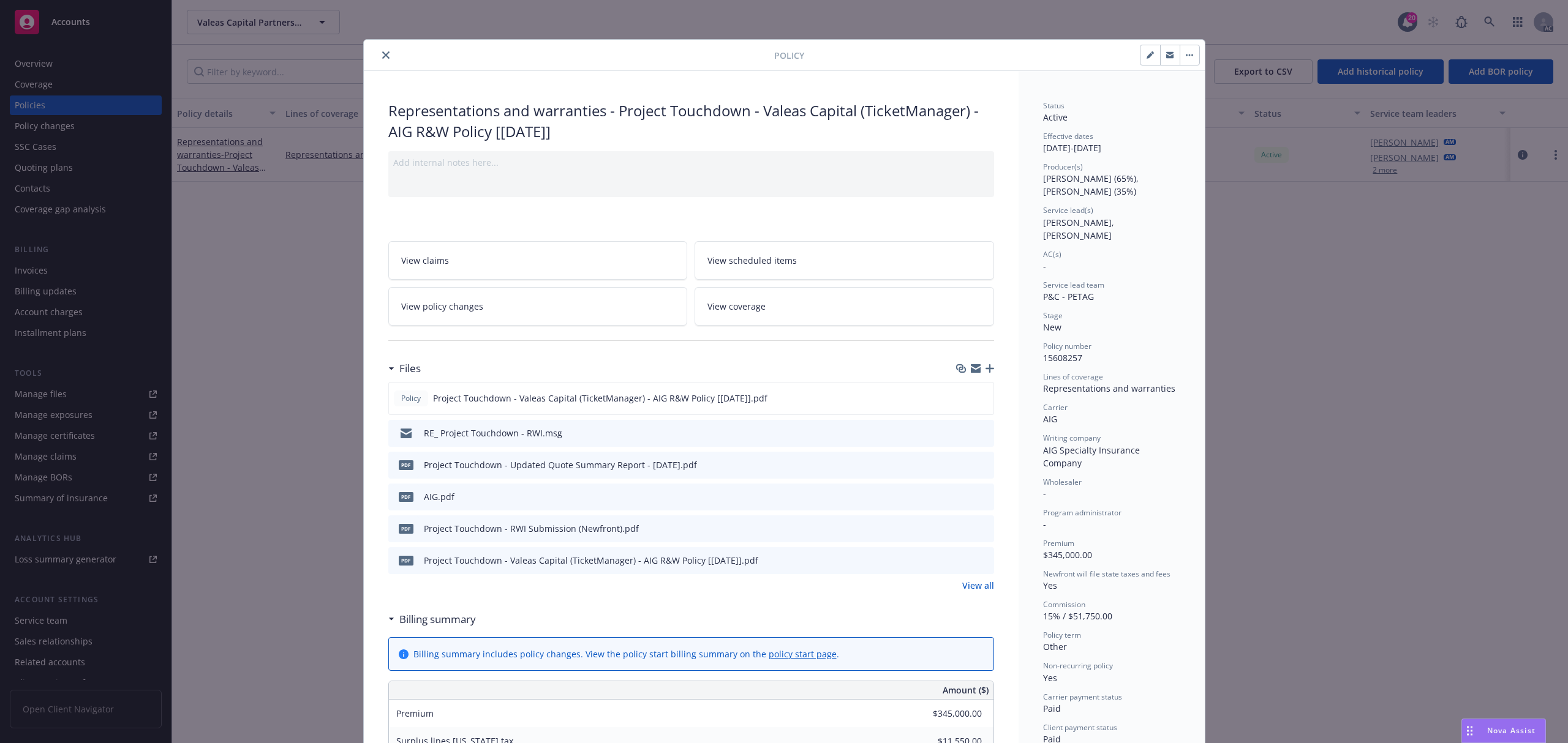
scroll to position [37, 0]
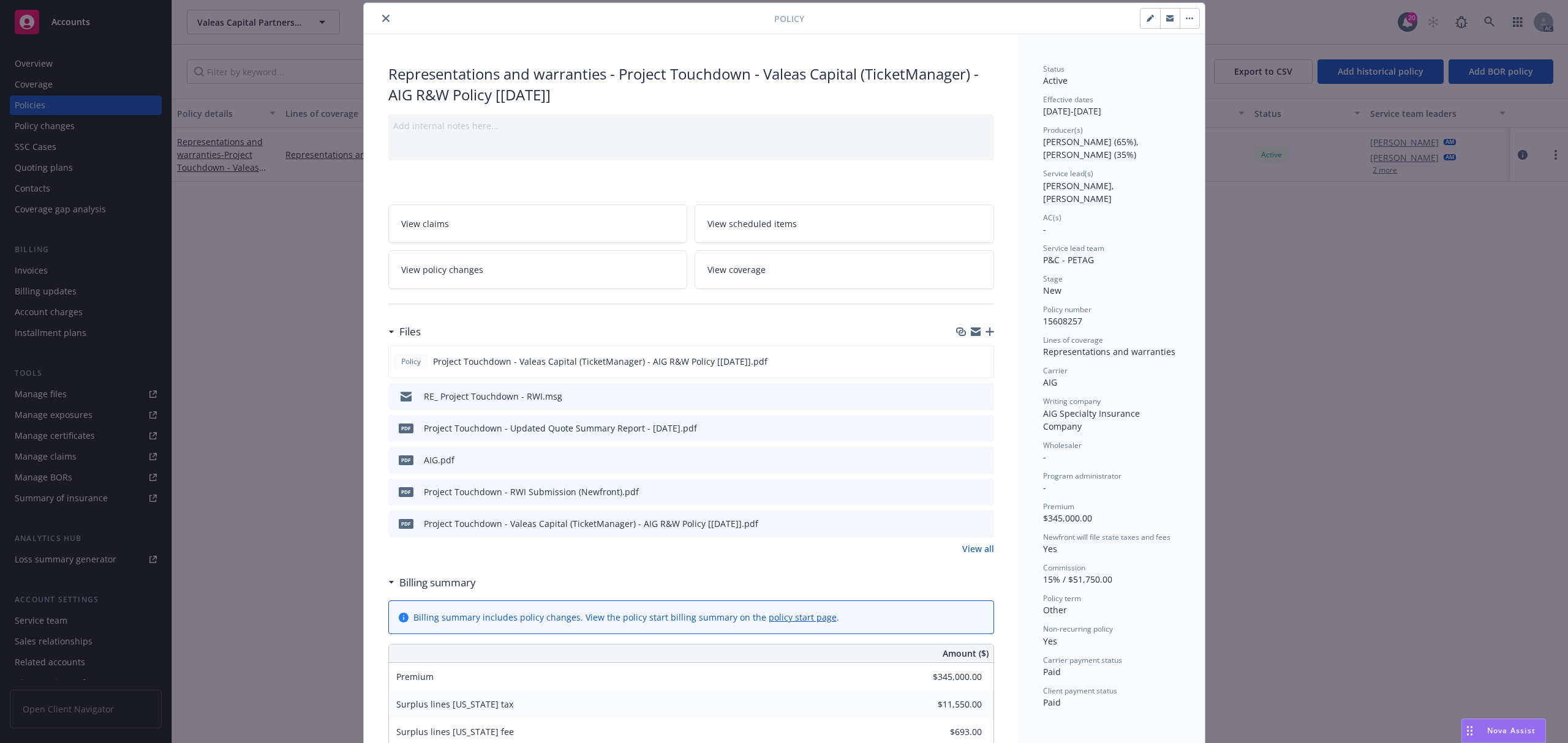
click at [382, 21] on icon "close" at bounding box center [385, 18] width 7 height 7
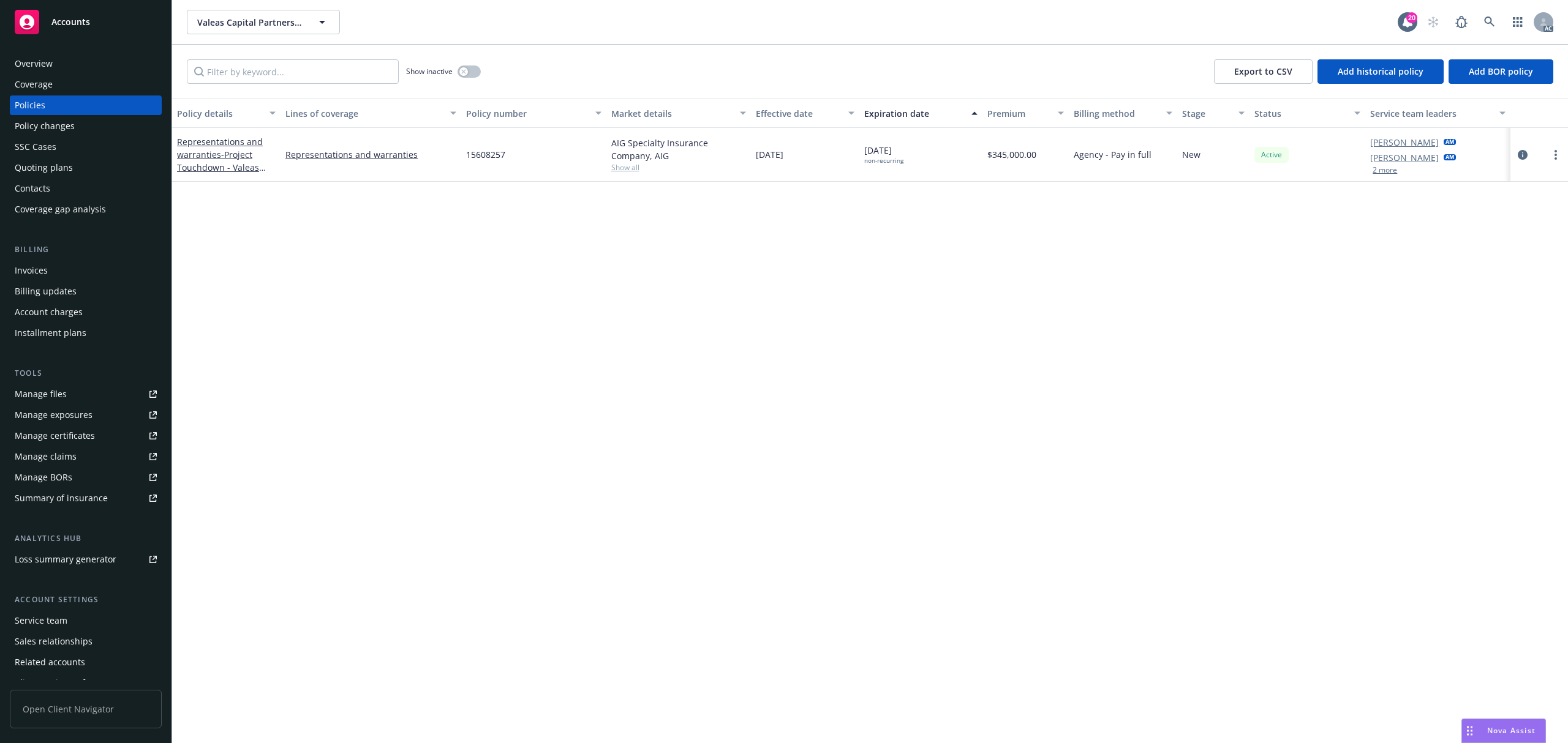
click at [1382, 175] on div "[PERSON_NAME] AM [PERSON_NAME] AM 2 more" at bounding box center [1437, 155] width 145 height 54
click at [1382, 174] on button "2 more" at bounding box center [1385, 170] width 25 height 7
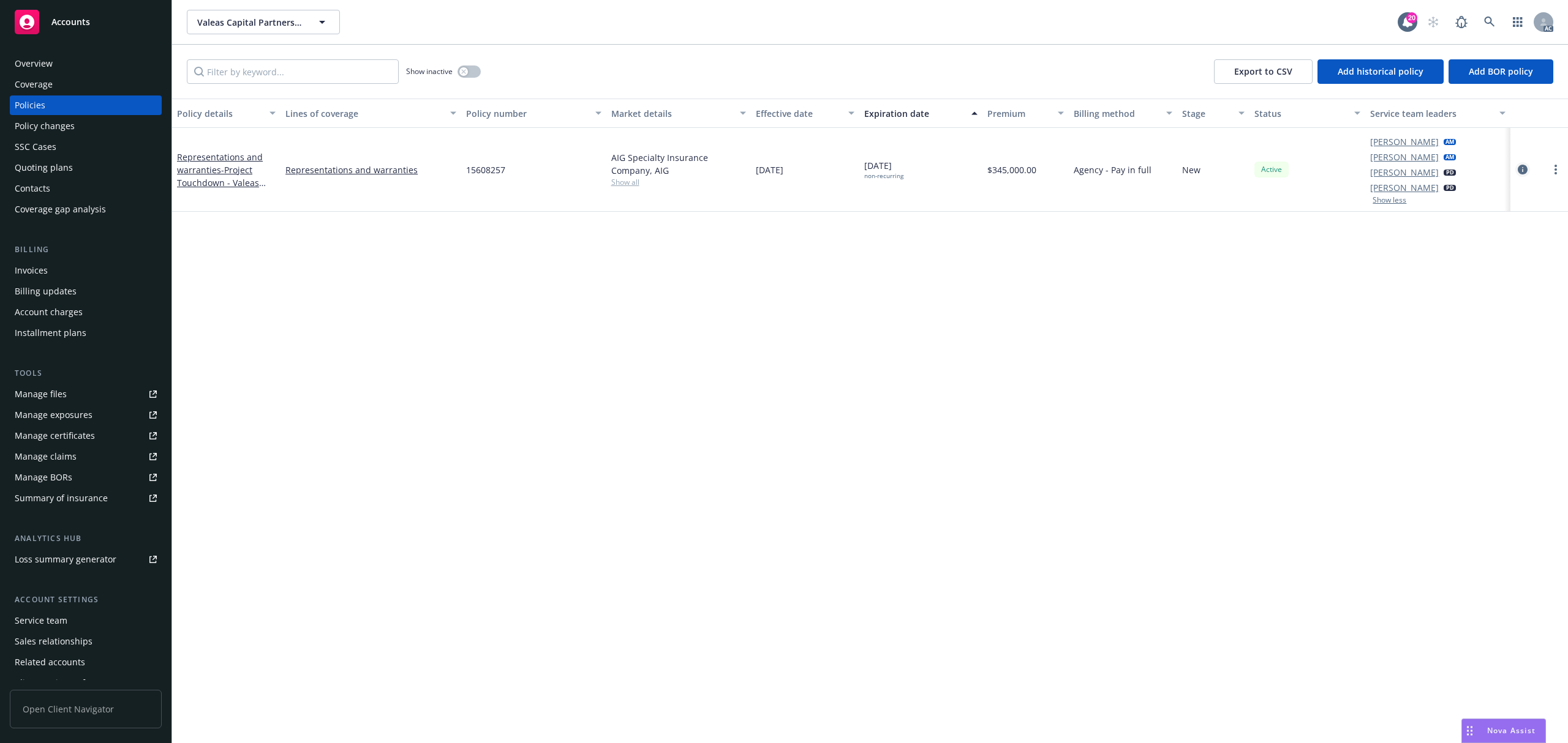
click at [1527, 170] on icon "circleInformation" at bounding box center [1523, 170] width 10 height 10
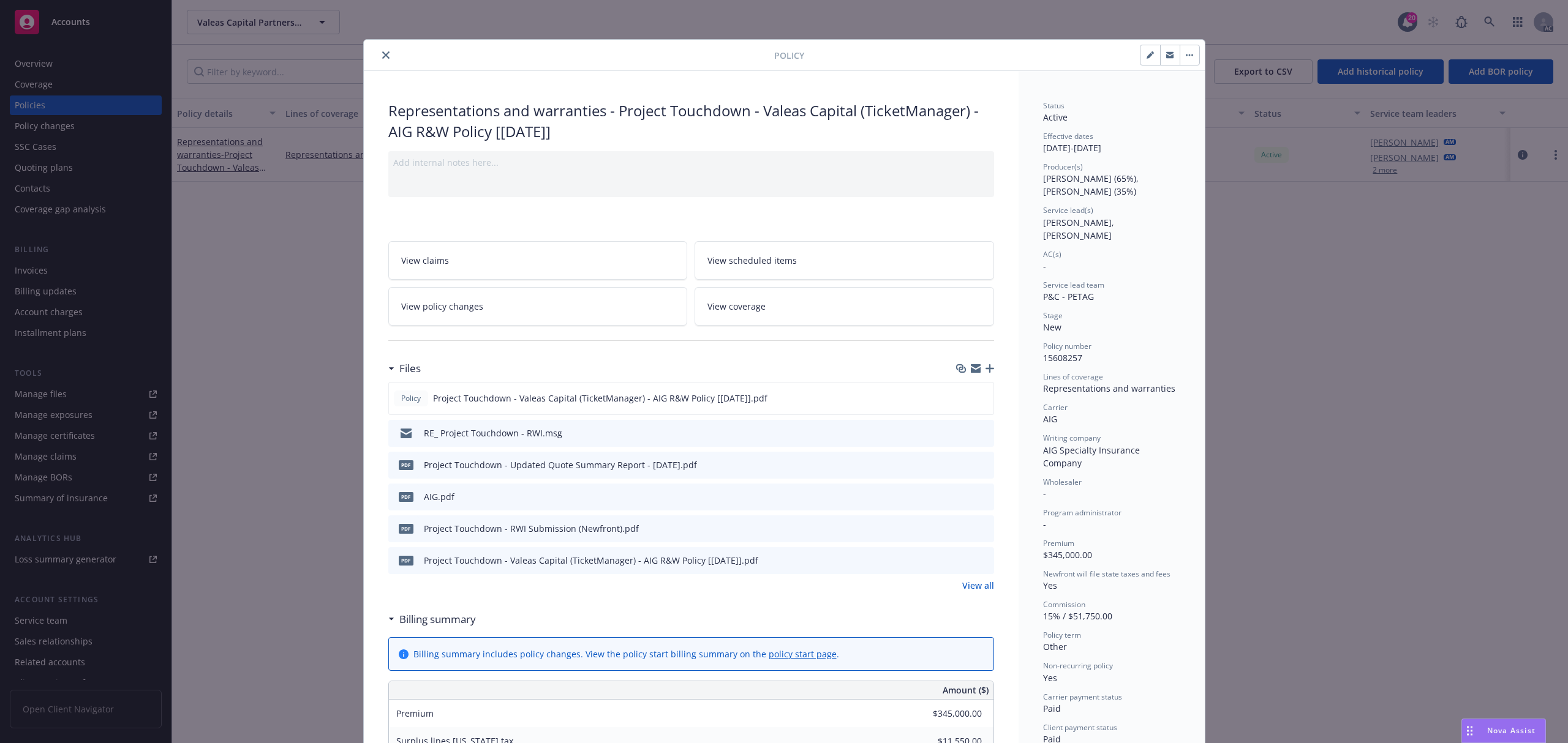
scroll to position [37, 0]
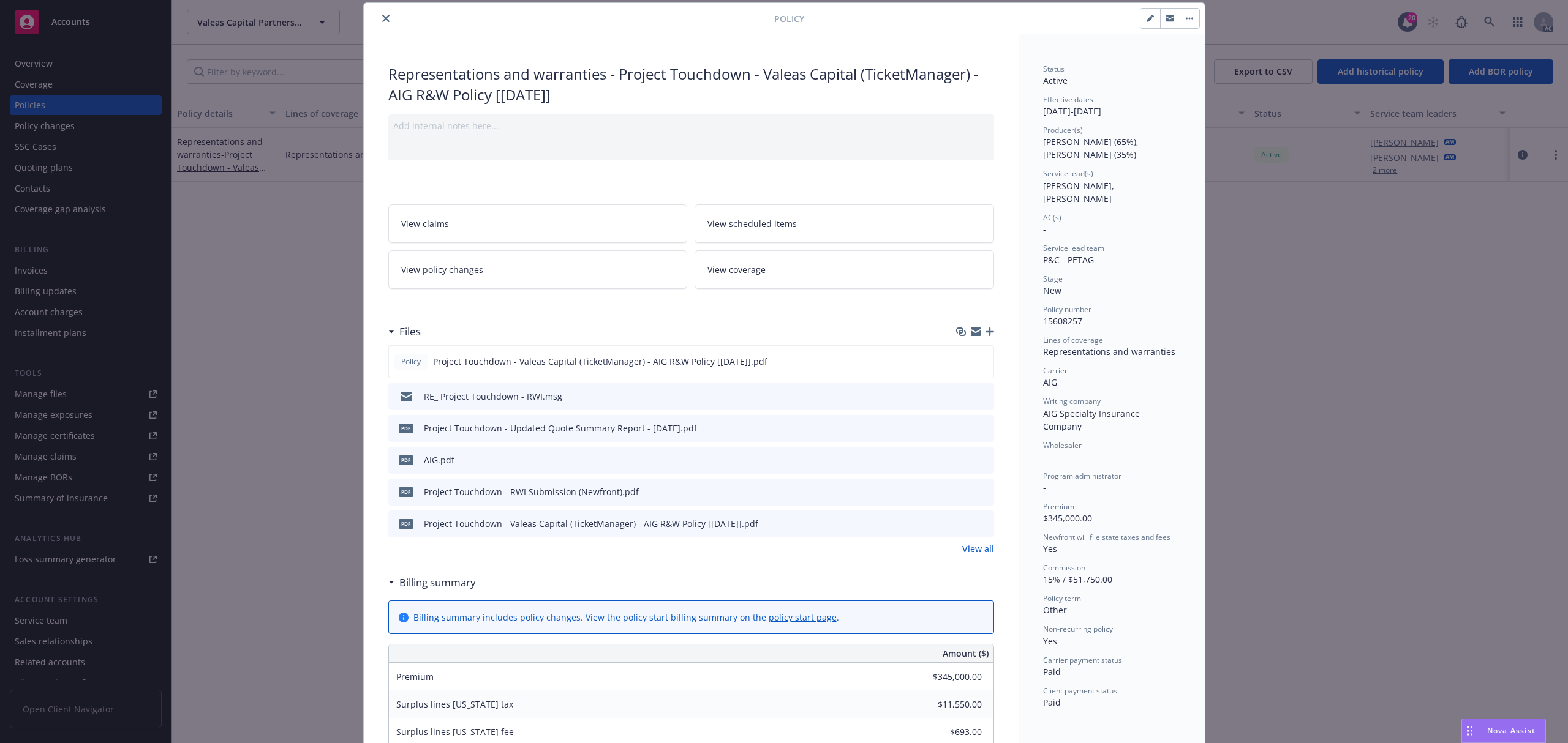
click at [1147, 21] on icon "button" at bounding box center [1149, 18] width 6 height 6
select select "NEW"
select select "other"
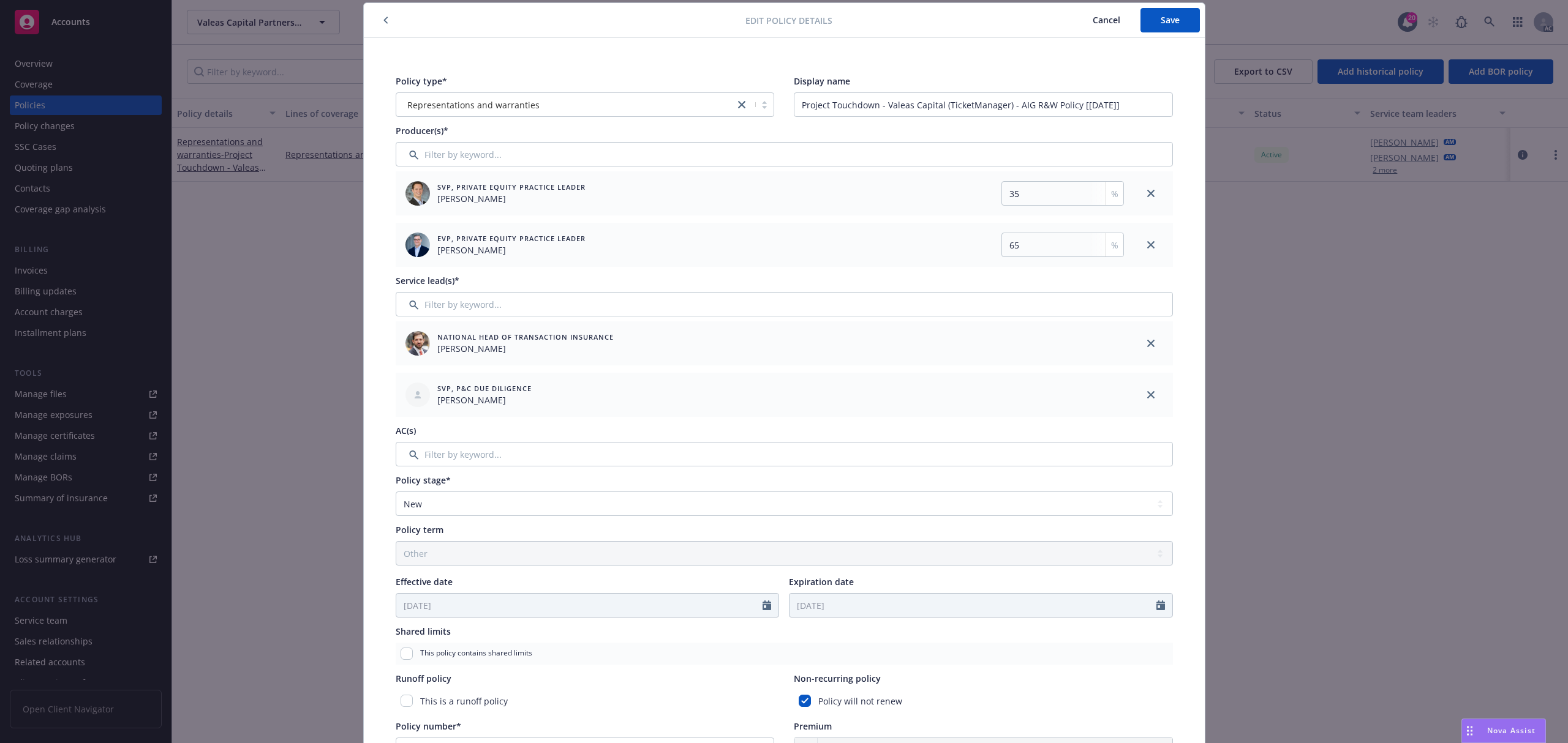
click at [1105, 21] on span "Cancel" at bounding box center [1107, 20] width 28 height 11
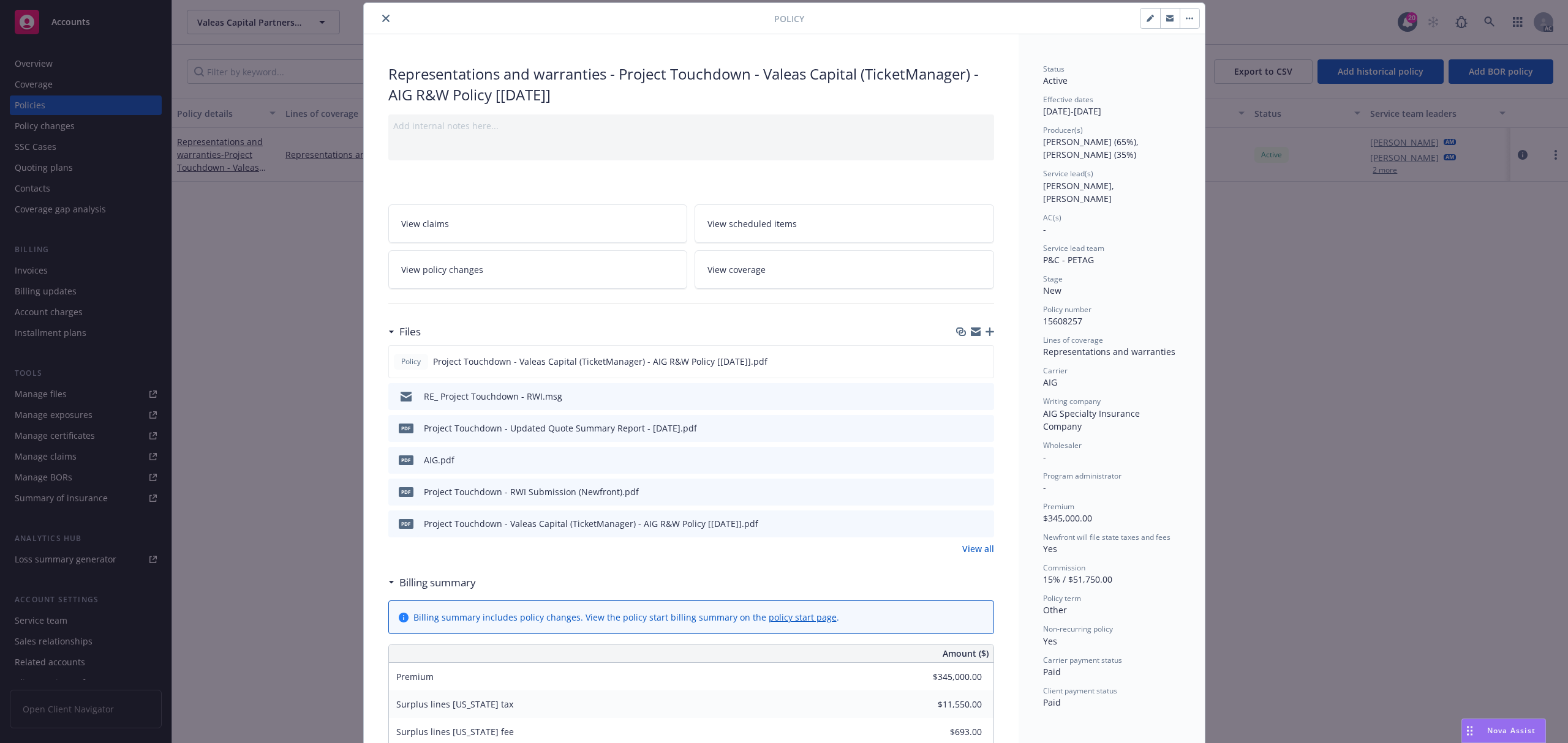
drag, startPoint x: 383, startPoint y: 16, endPoint x: 390, endPoint y: 15, distance: 7.1
click at [382, 16] on icon "close" at bounding box center [385, 18] width 7 height 7
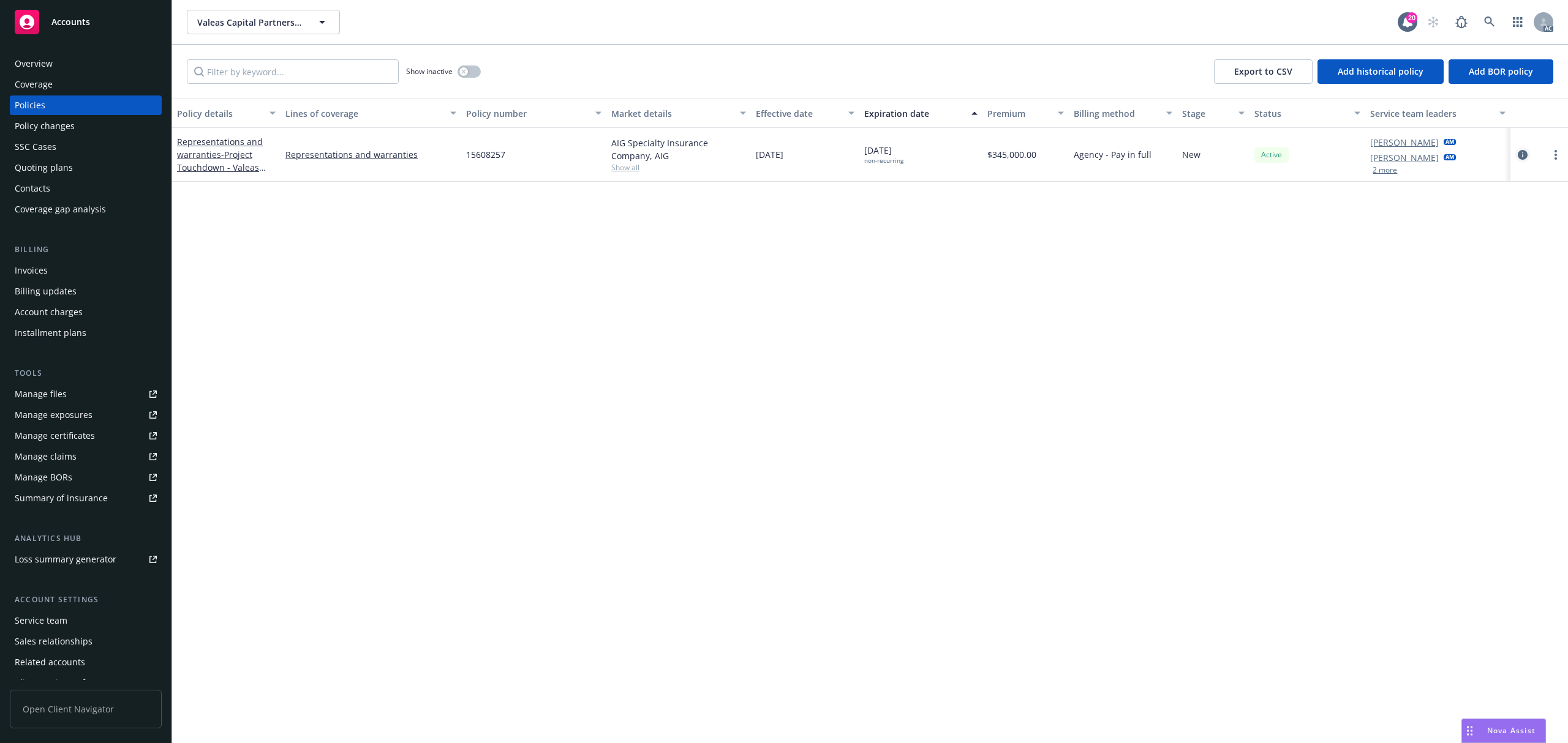
click at [1518, 150] on icon "circleInformation" at bounding box center [1523, 155] width 10 height 10
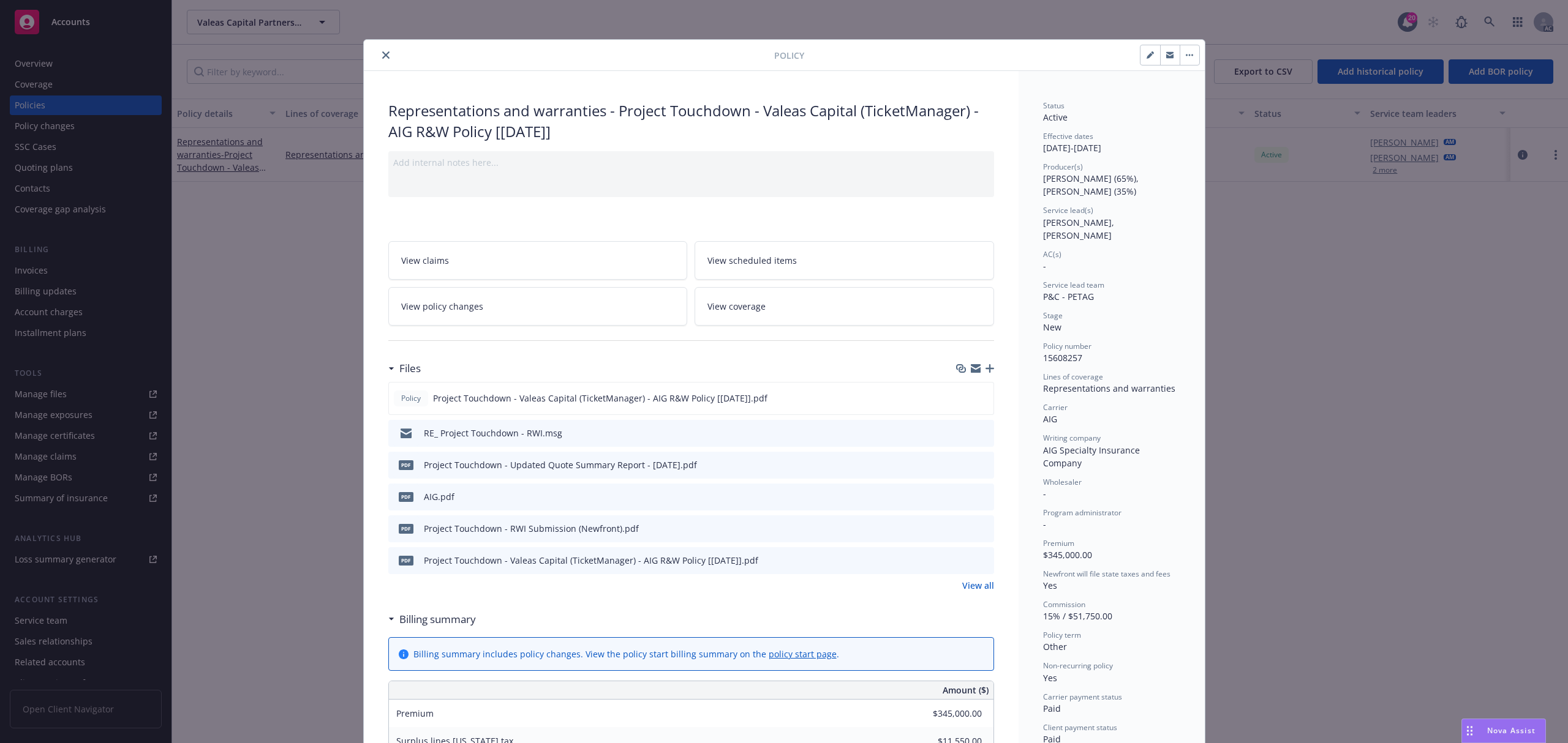
scroll to position [37, 0]
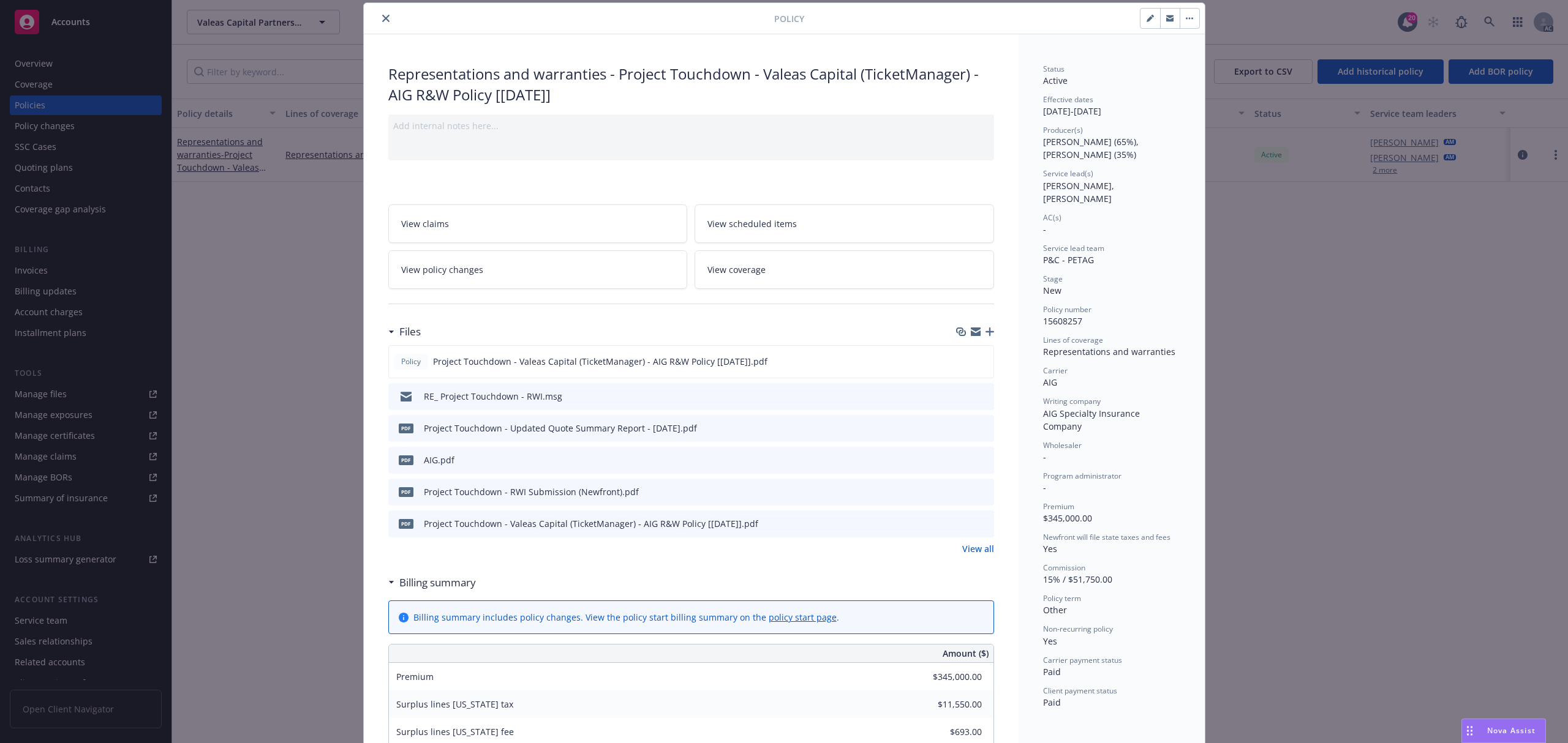
click at [1143, 23] on button "button" at bounding box center [1151, 18] width 20 height 20
select select "NEW"
select select "other"
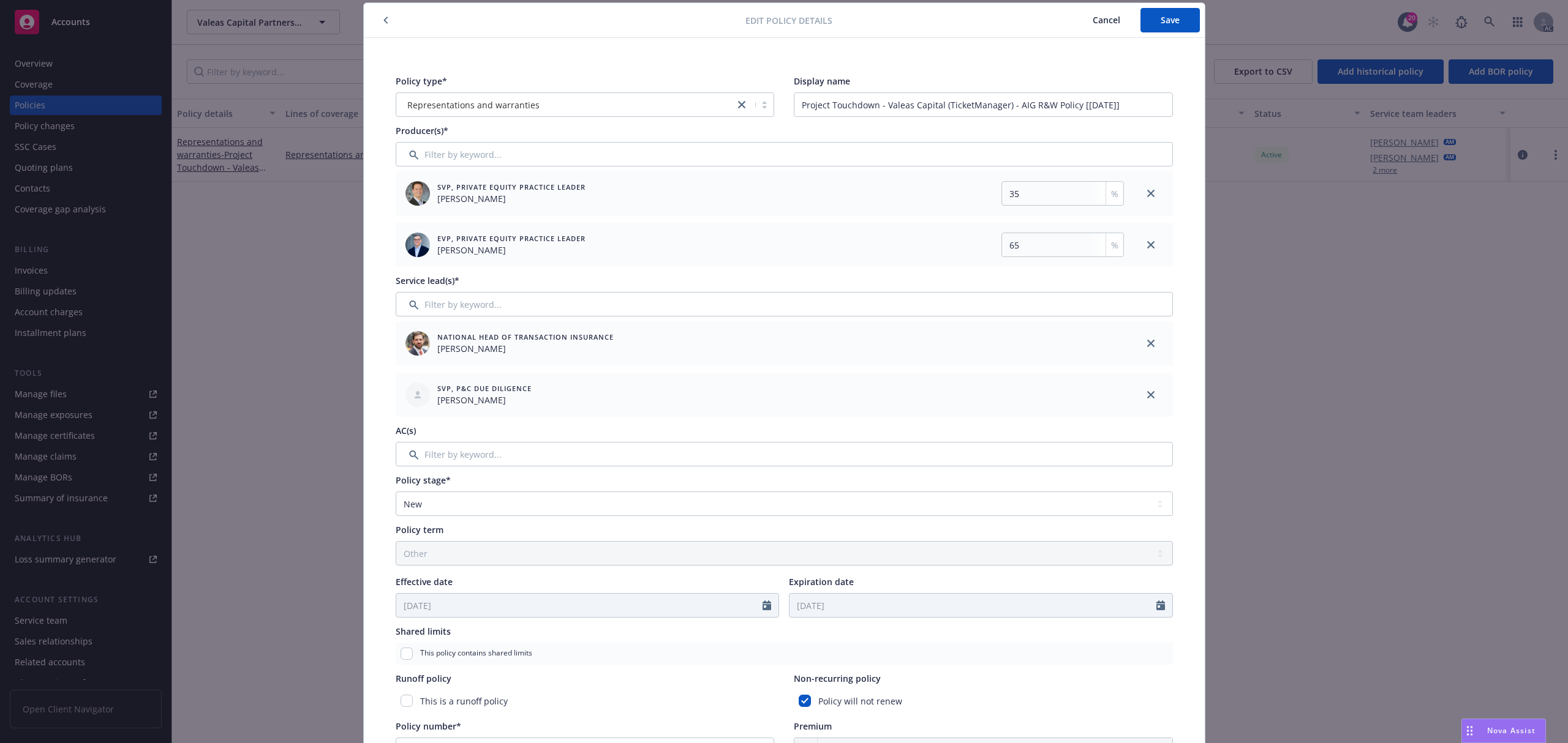
drag, startPoint x: 1097, startPoint y: 16, endPoint x: 1116, endPoint y: 28, distance: 22.5
click at [1097, 16] on span "Cancel" at bounding box center [1107, 20] width 28 height 11
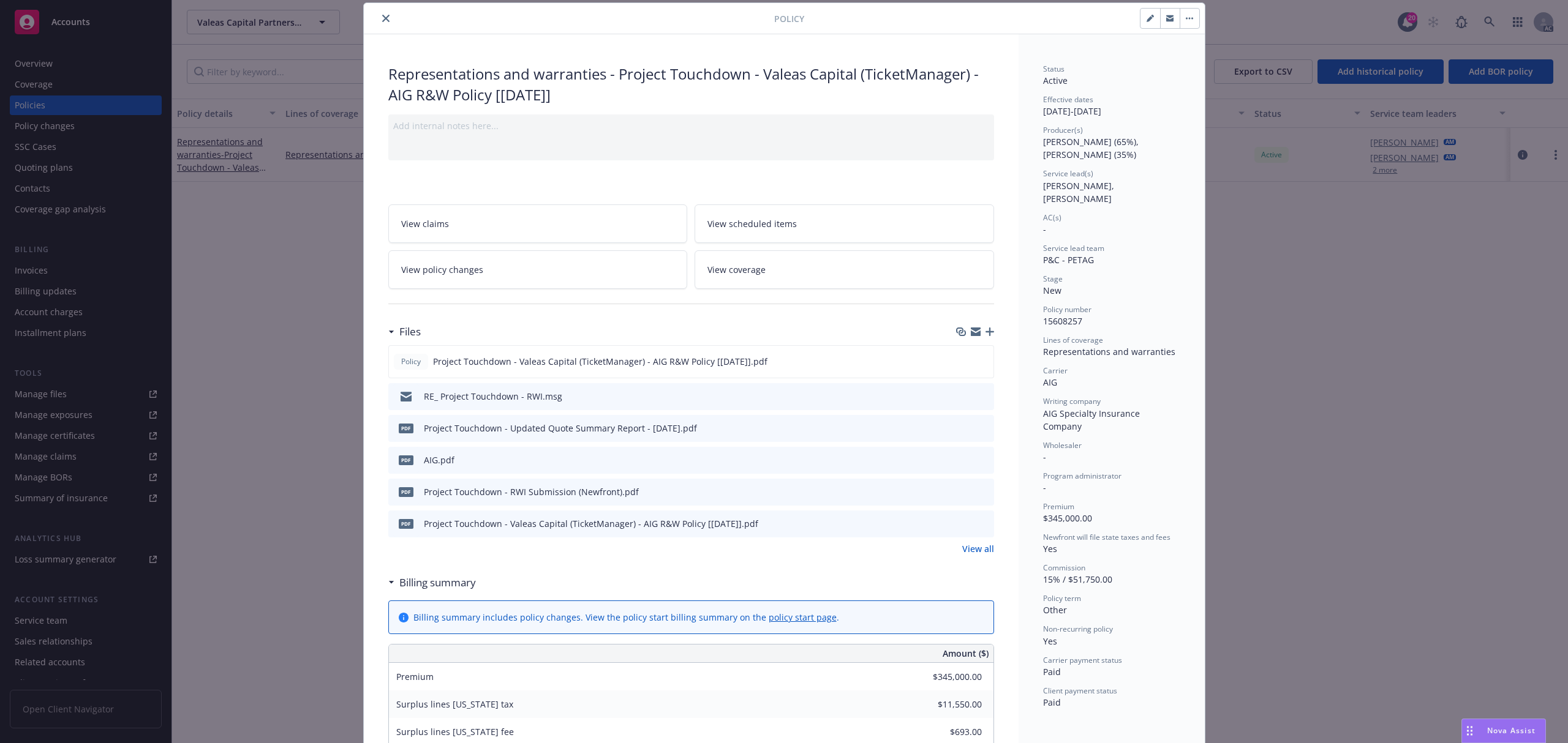
click at [379, 25] on button "close" at bounding box center [386, 18] width 15 height 15
